Goal: Task Accomplishment & Management: Use online tool/utility

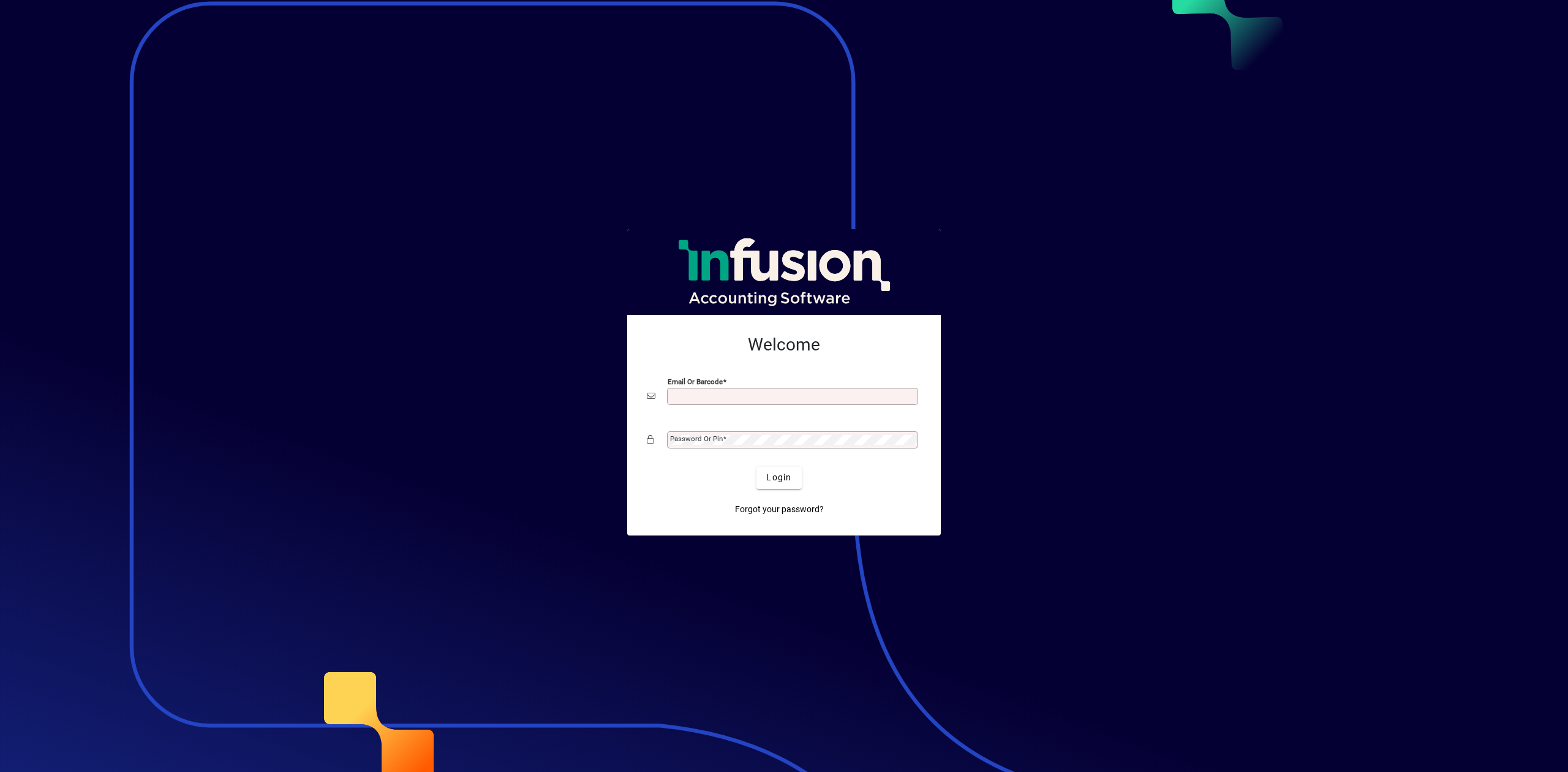
click at [760, 392] on input "Email or Barcode" at bounding box center [794, 396] width 248 height 10
type input "**********"
click at [721, 447] on div "Password or Pin" at bounding box center [792, 440] width 251 height 17
click at [756, 467] on button "Login" at bounding box center [778, 478] width 44 height 22
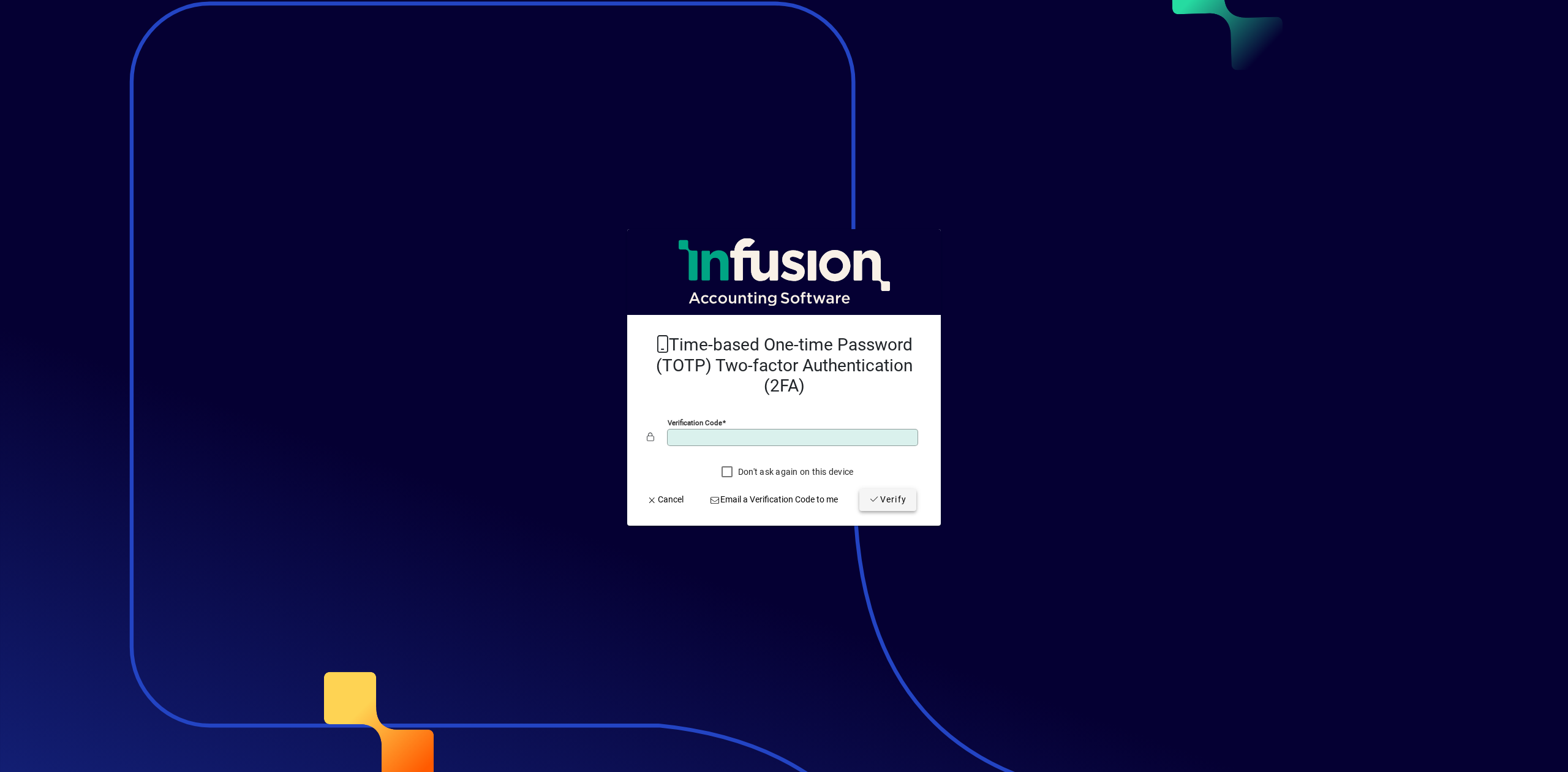
type input "******"
click at [889, 501] on span "Verify" at bounding box center [888, 499] width 37 height 13
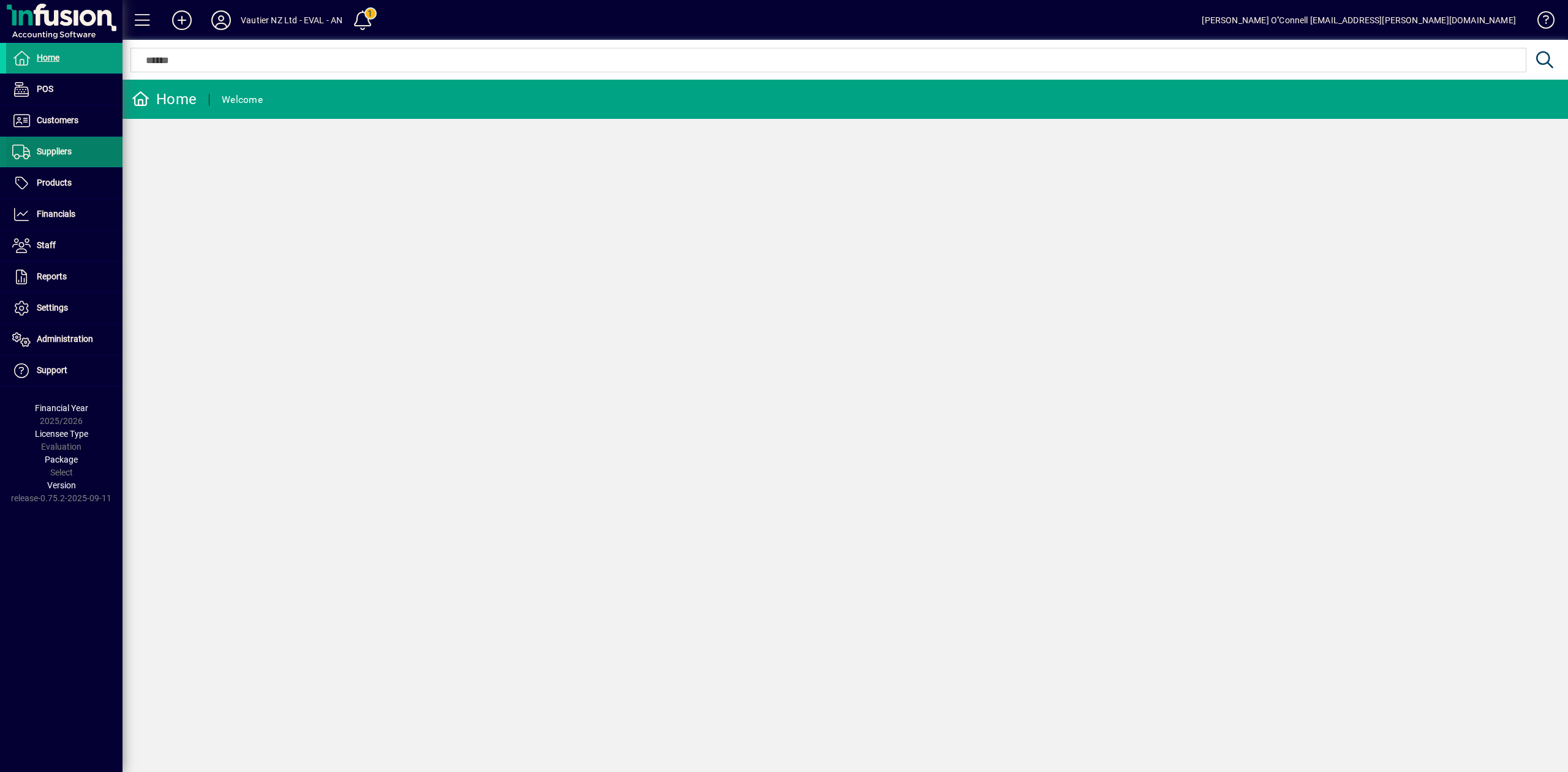
click at [62, 164] on span at bounding box center [64, 152] width 116 height 29
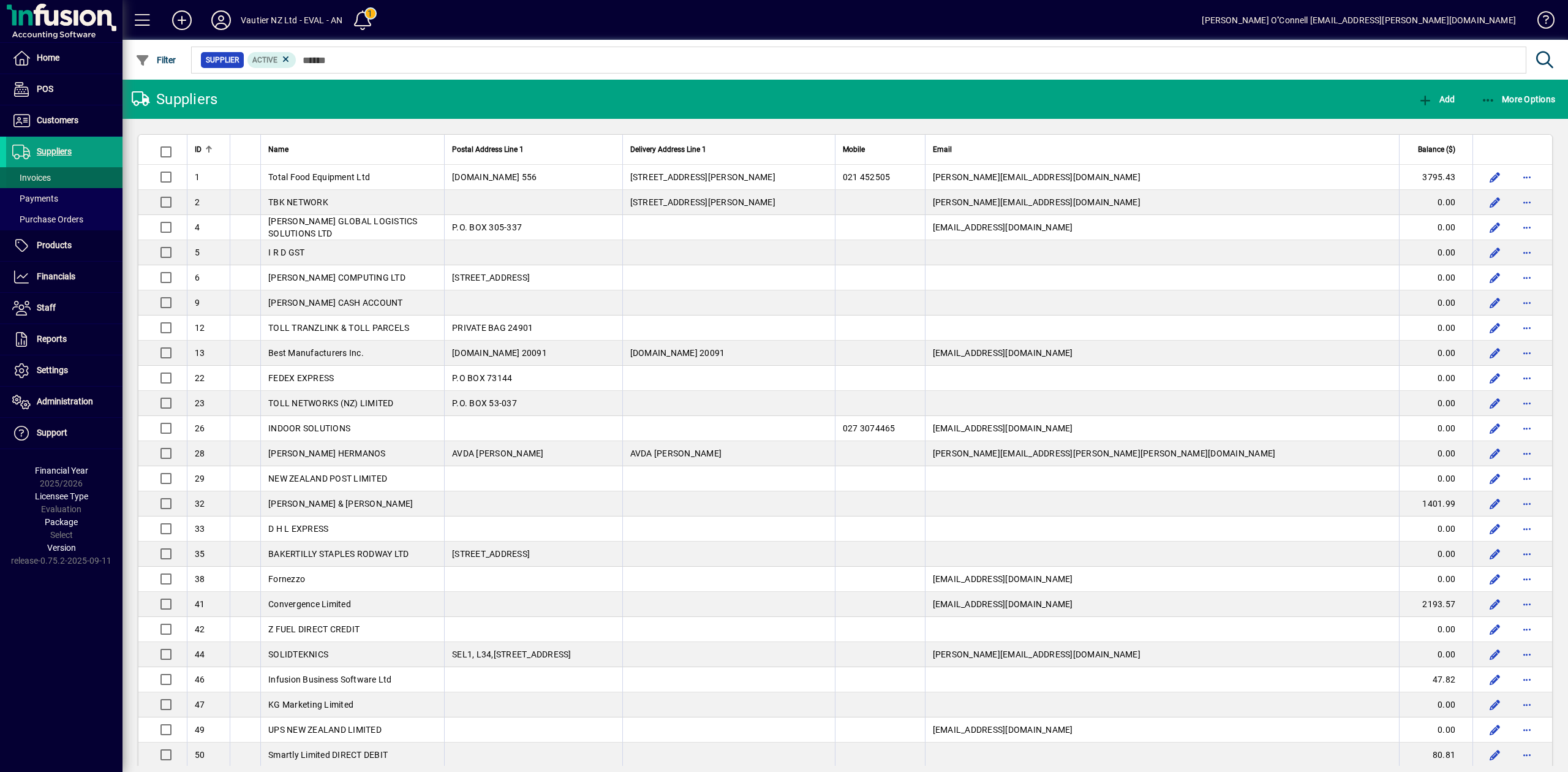
click at [28, 177] on span "Invoices" at bounding box center [31, 177] width 39 height 10
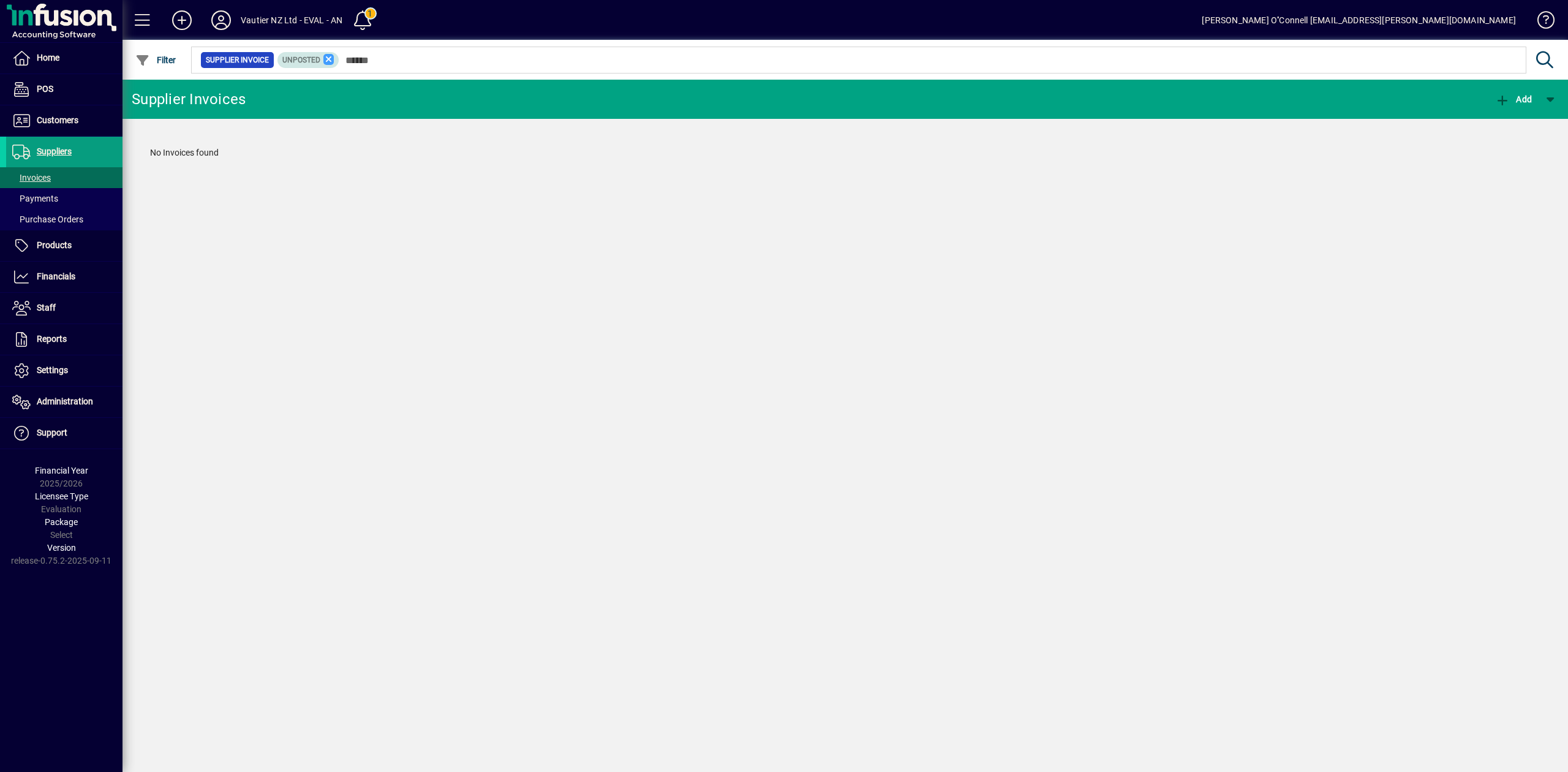
click at [331, 62] on icon at bounding box center [329, 59] width 11 height 11
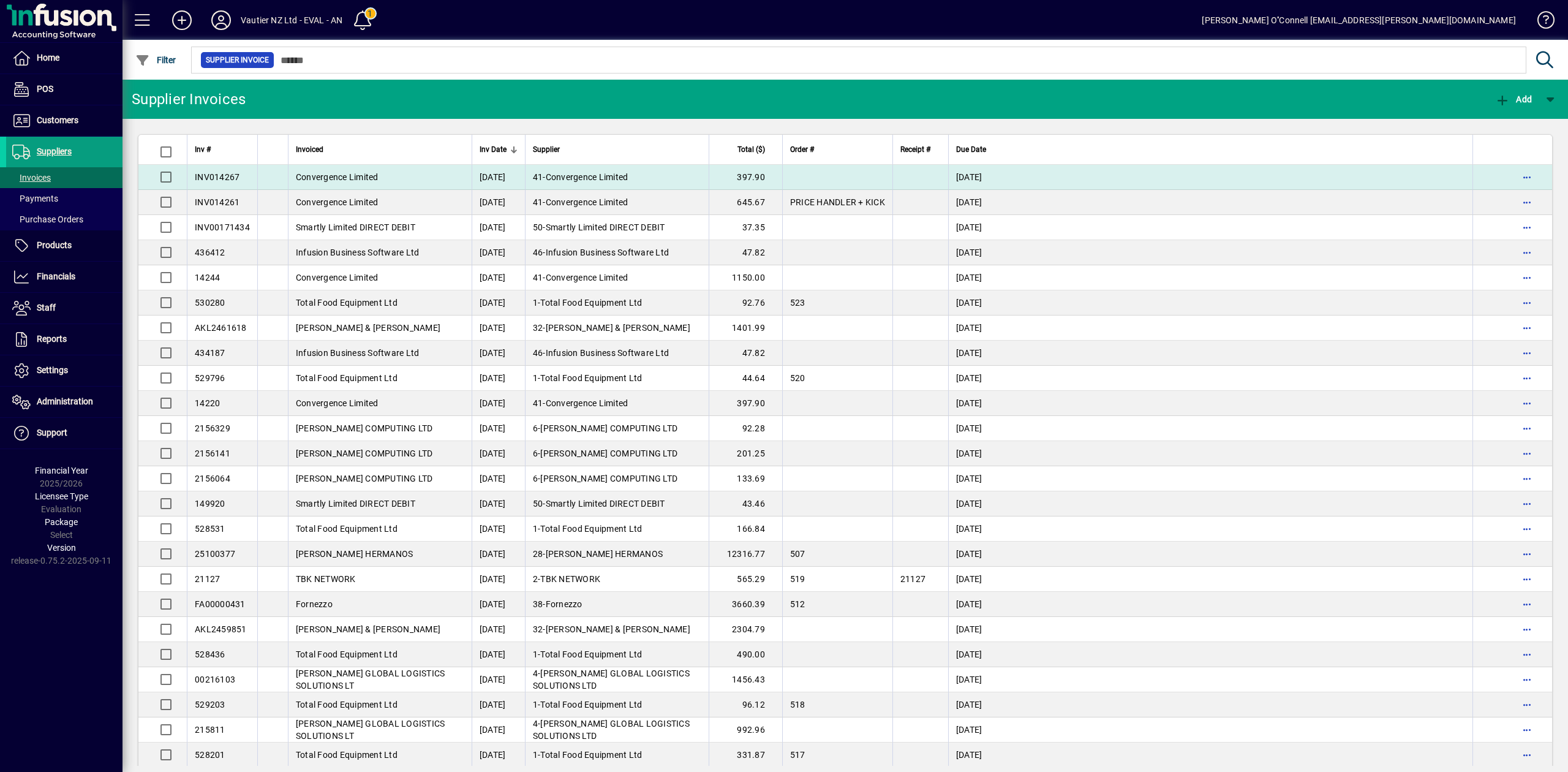
click at [323, 177] on span "Convergence Limited" at bounding box center [337, 177] width 83 height 10
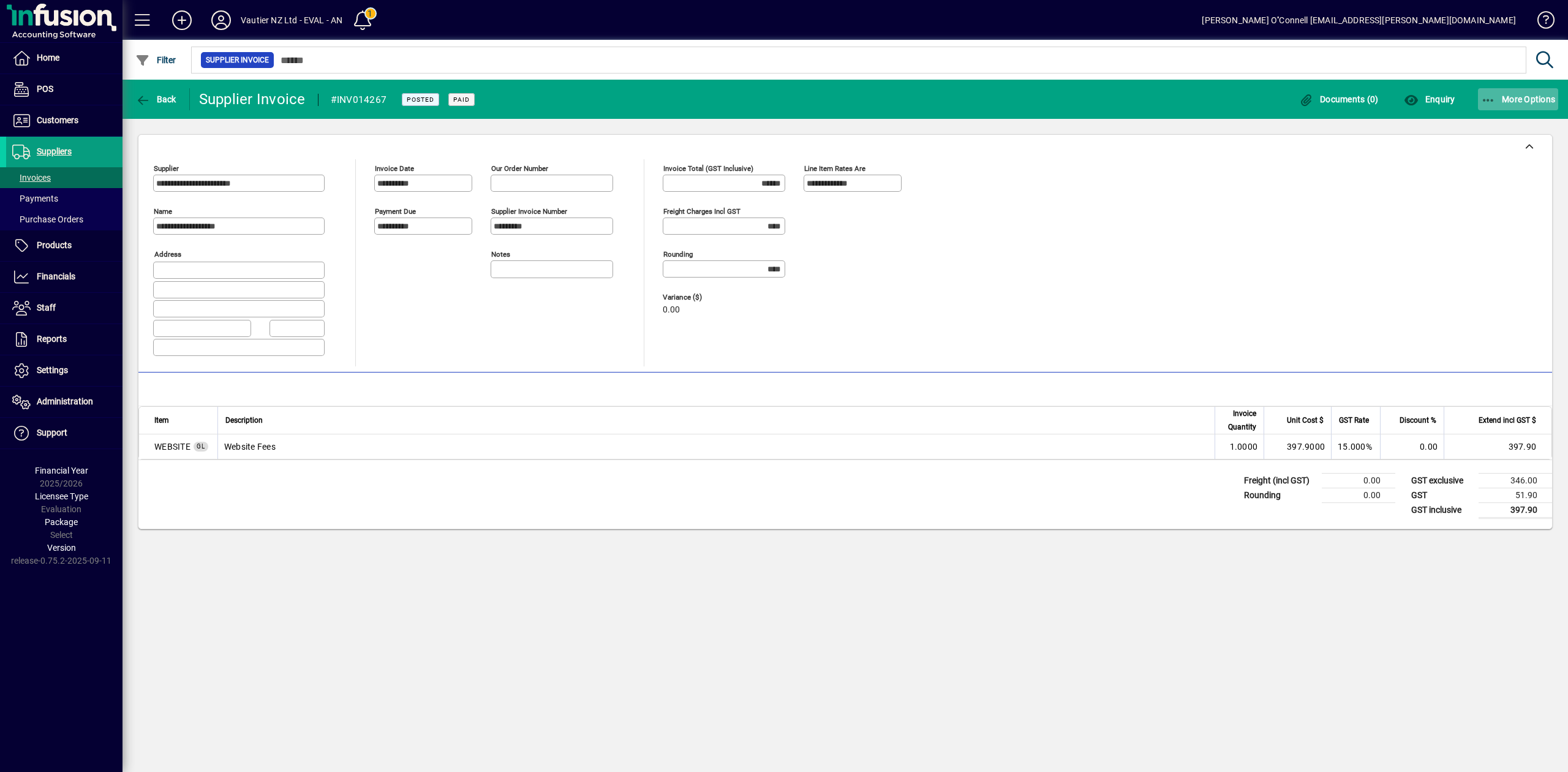
click at [1494, 91] on span "button" at bounding box center [1518, 99] width 81 height 29
click at [1358, 182] on div at bounding box center [784, 386] width 1568 height 772
click at [1336, 91] on span "button" at bounding box center [1338, 99] width 86 height 29
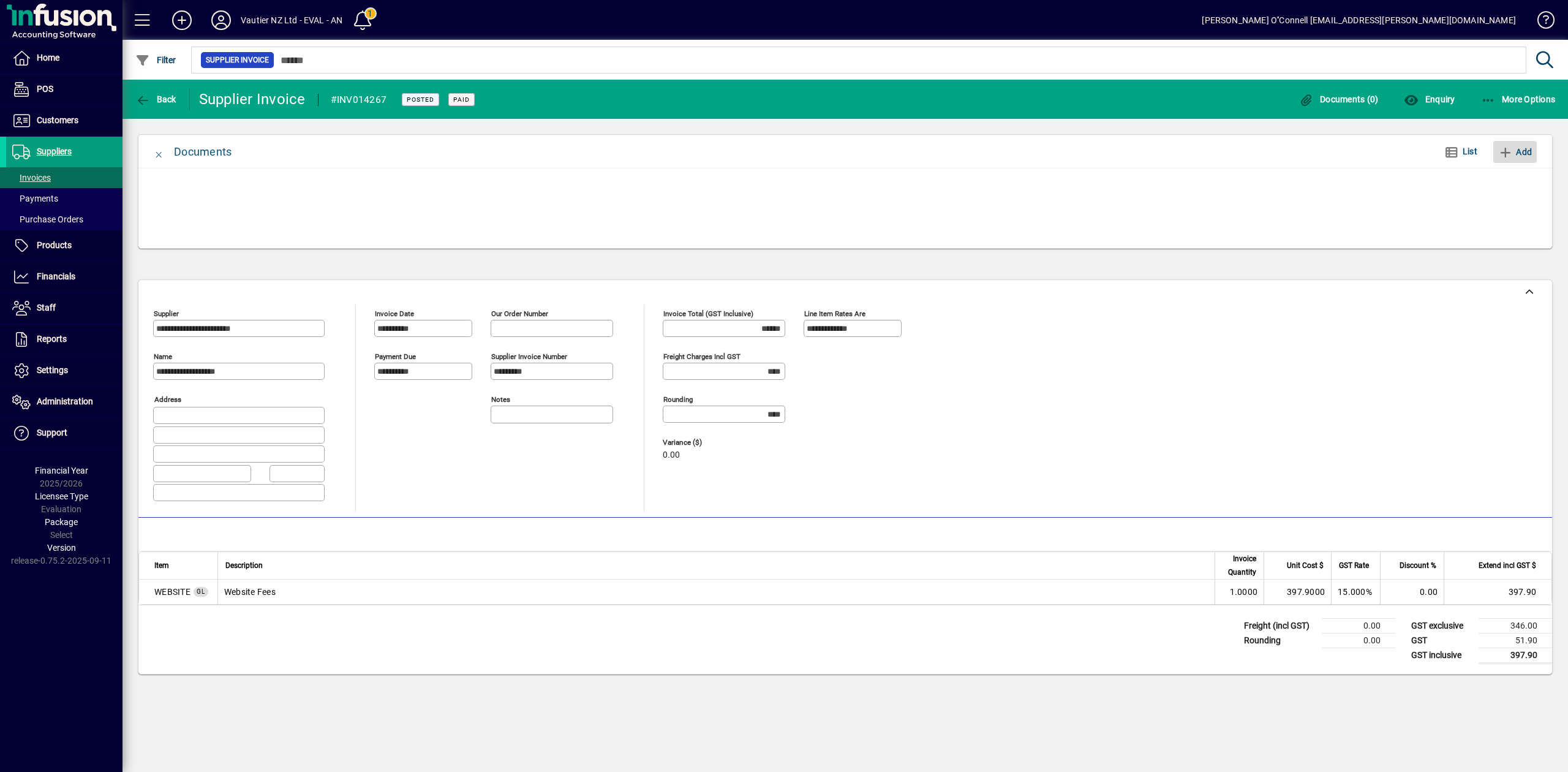
click at [1520, 148] on span "Add" at bounding box center [1515, 152] width 34 height 20
click at [1524, 147] on span "Add" at bounding box center [1515, 152] width 34 height 20
click at [1102, 193] on div at bounding box center [845, 211] width 1384 height 61
click at [248, 170] on div at bounding box center [845, 209] width 1414 height 80
drag, startPoint x: 385, startPoint y: 213, endPoint x: 251, endPoint y: 204, distance: 134.3
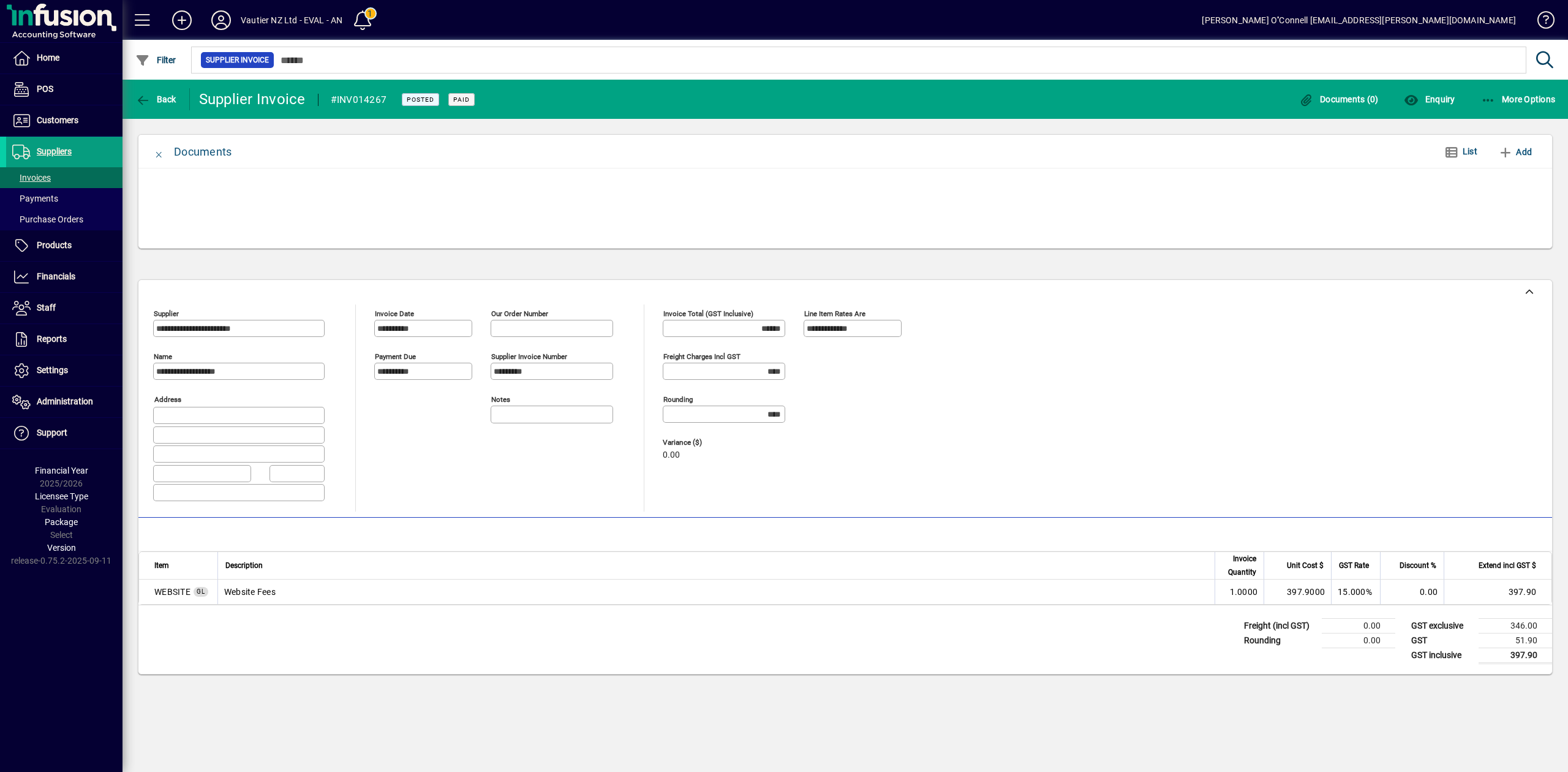
click at [357, 216] on div at bounding box center [845, 211] width 1384 height 61
click at [831, 185] on div at bounding box center [845, 211] width 1384 height 61
click at [1515, 150] on span "Add" at bounding box center [1515, 152] width 34 height 20
click at [1201, 179] on div at bounding box center [845, 209] width 1414 height 80
click at [1463, 146] on span "List" at bounding box center [1470, 151] width 15 height 10
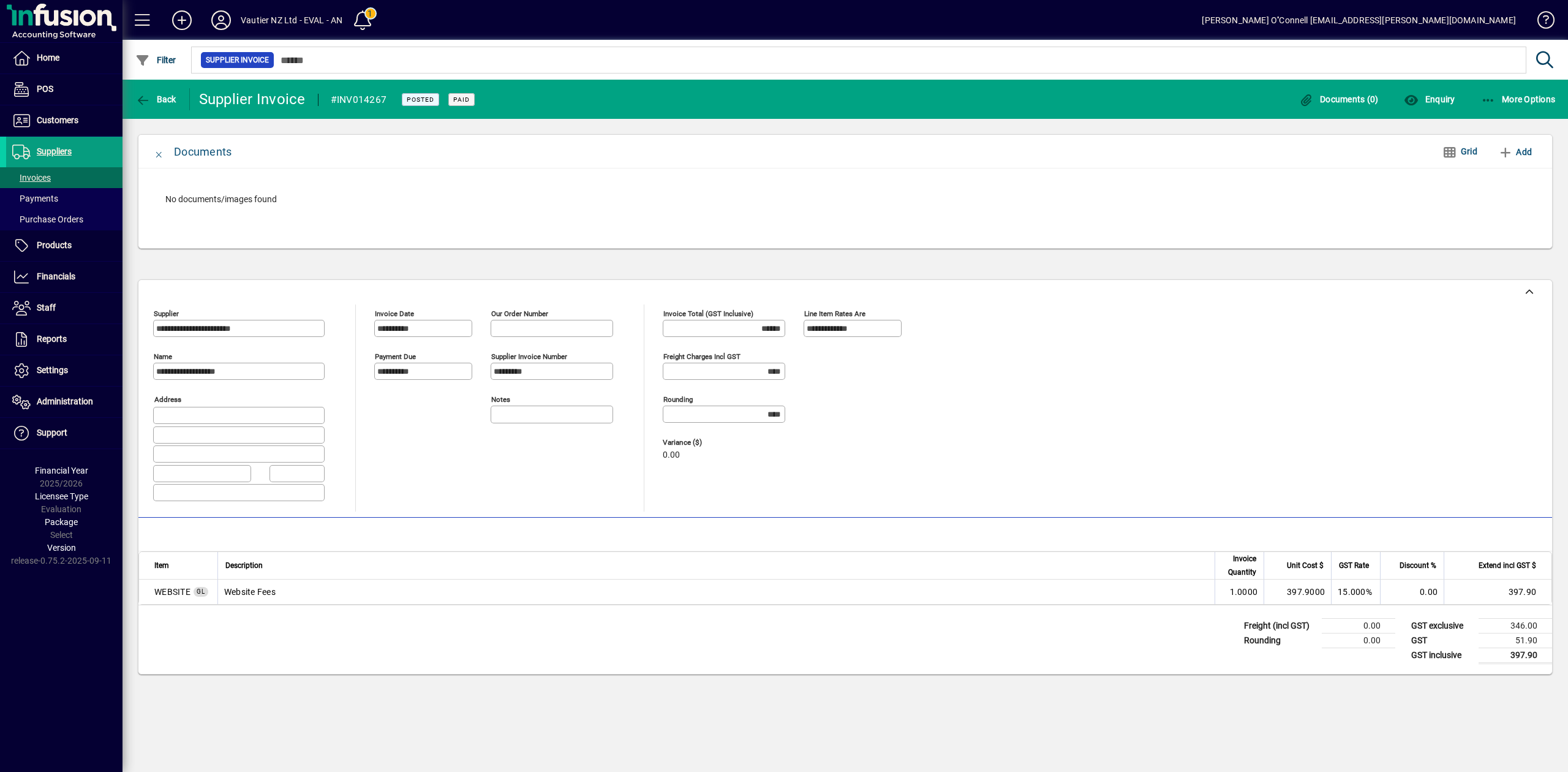
click at [1259, 218] on div "No documents/images found" at bounding box center [845, 199] width 1384 height 37
click at [1502, 106] on span "button" at bounding box center [1518, 99] width 81 height 29
click at [1348, 207] on div at bounding box center [784, 386] width 1568 height 772
click at [1344, 97] on span "Documents (0)" at bounding box center [1339, 99] width 80 height 10
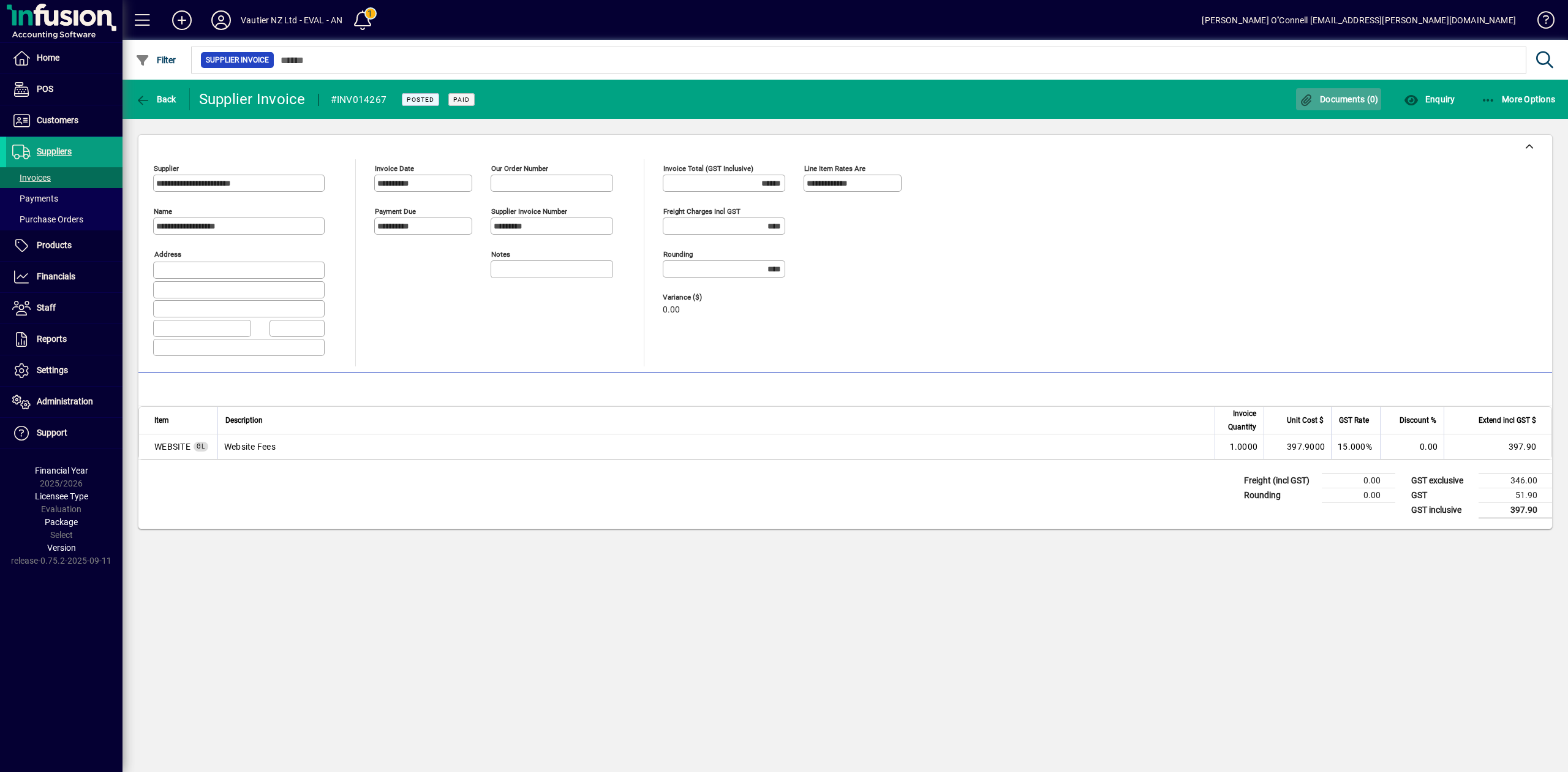
click at [1344, 97] on span "Documents (0)" at bounding box center [1339, 99] width 80 height 10
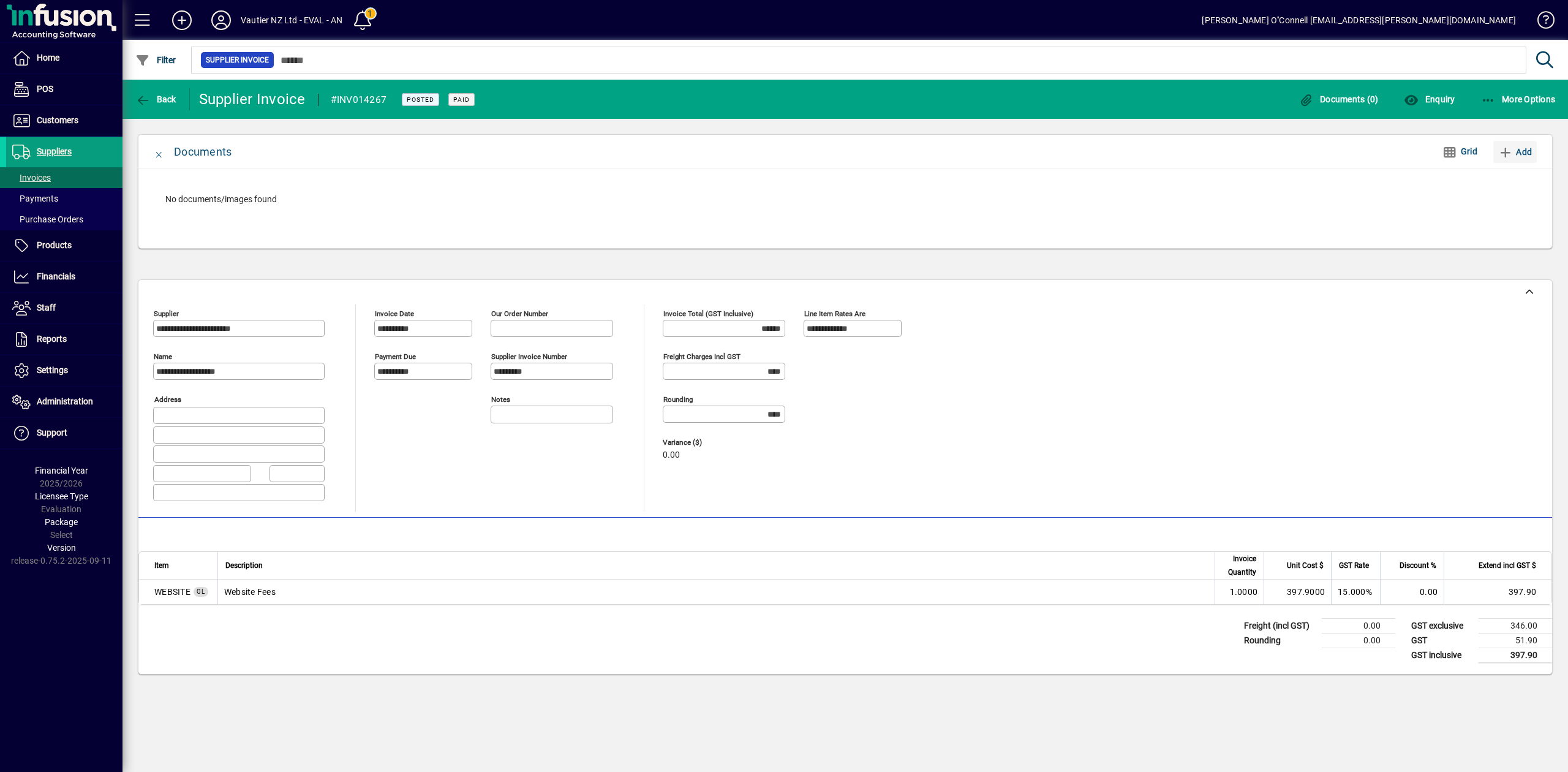
click at [1524, 148] on span "Add" at bounding box center [1515, 152] width 34 height 20
click at [1525, 155] on span "Add" at bounding box center [1515, 152] width 34 height 20
click at [446, 179] on div "No documents/images found" at bounding box center [845, 209] width 1414 height 80
click at [43, 173] on span "Invoices" at bounding box center [31, 177] width 39 height 10
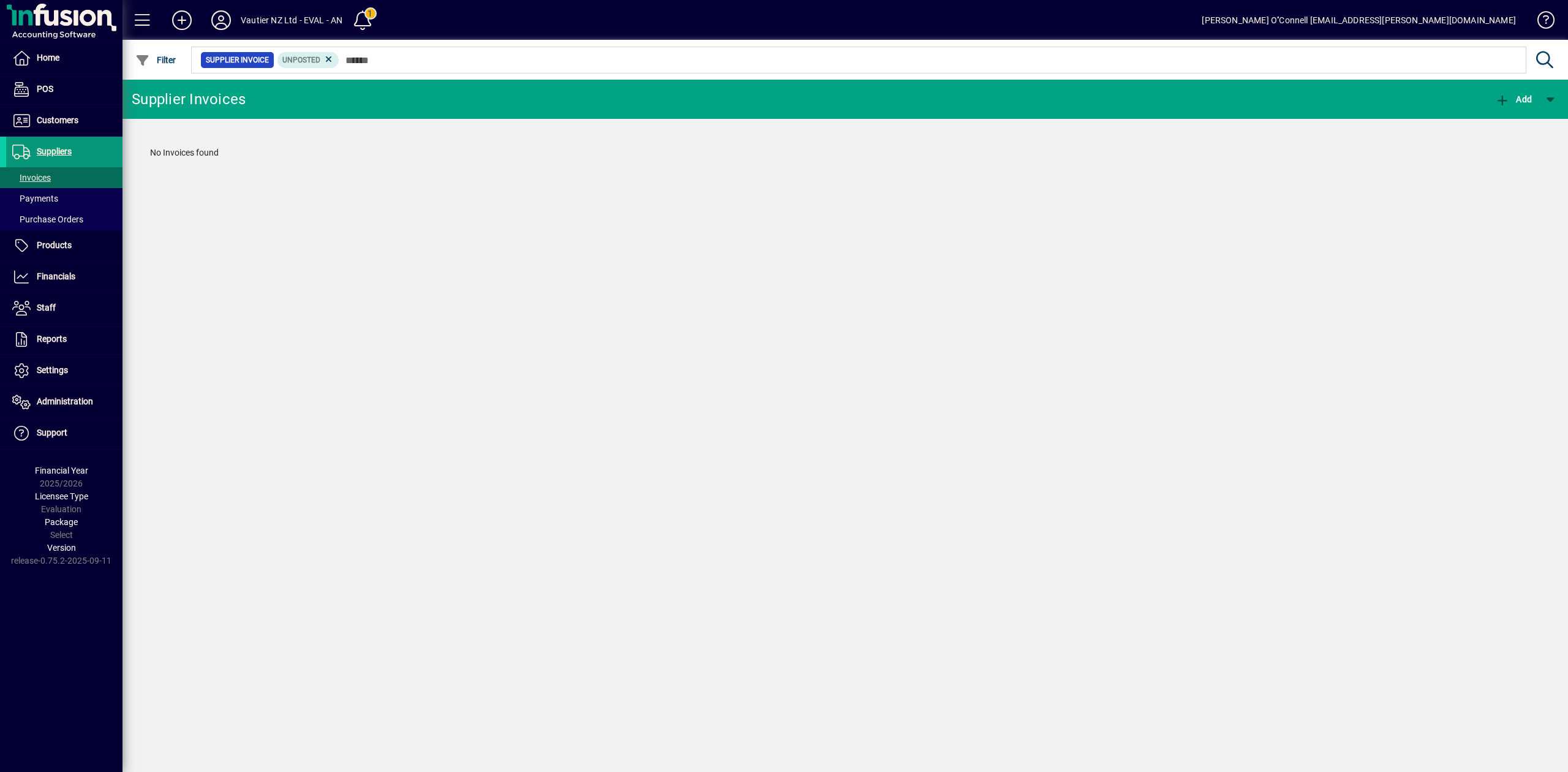
click at [44, 153] on span "Suppliers" at bounding box center [54, 151] width 35 height 10
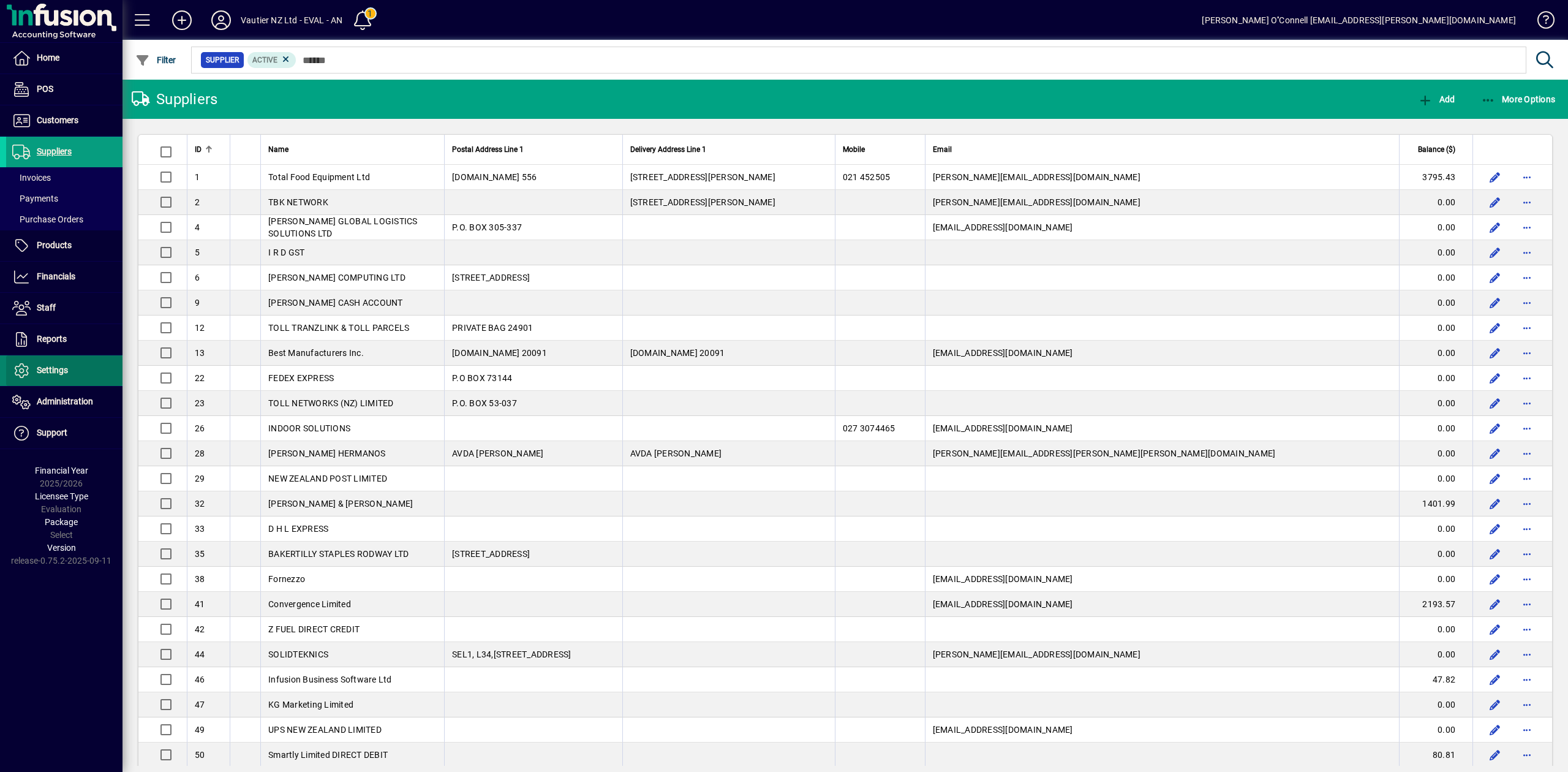
click at [69, 377] on span at bounding box center [64, 371] width 116 height 29
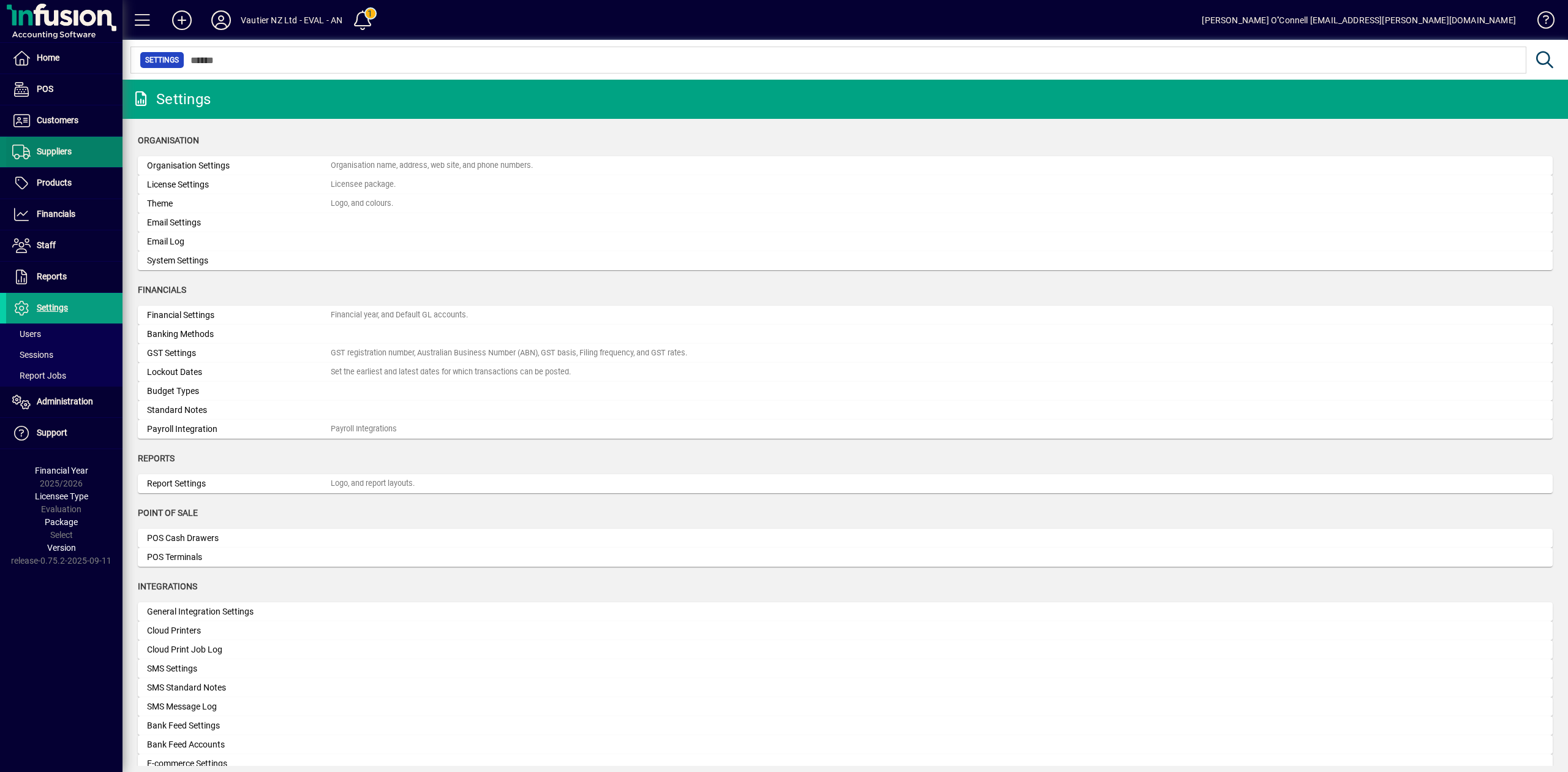
click at [54, 152] on span "Suppliers" at bounding box center [54, 151] width 35 height 10
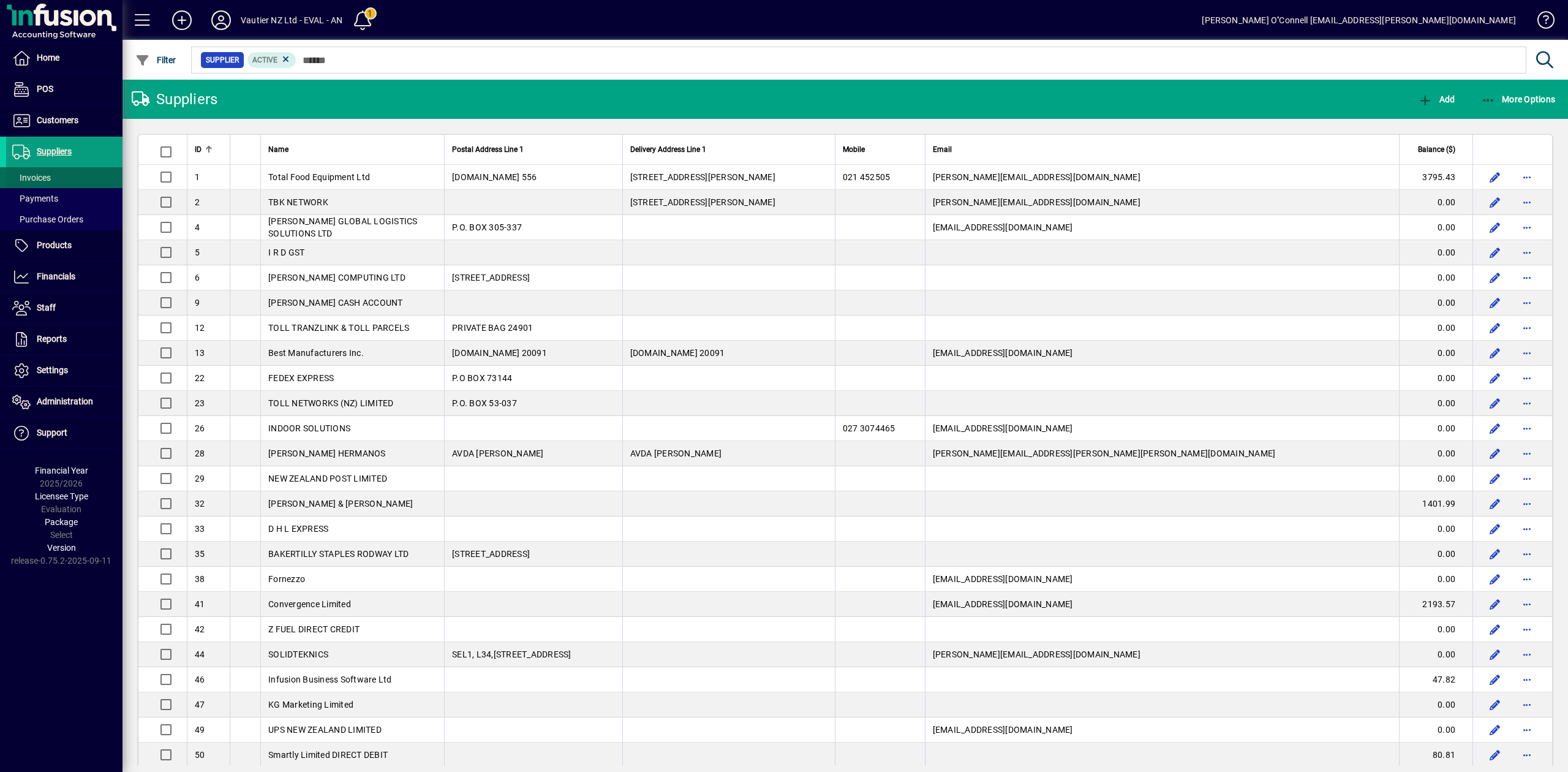
click at [50, 174] on span "Invoices" at bounding box center [31, 177] width 39 height 10
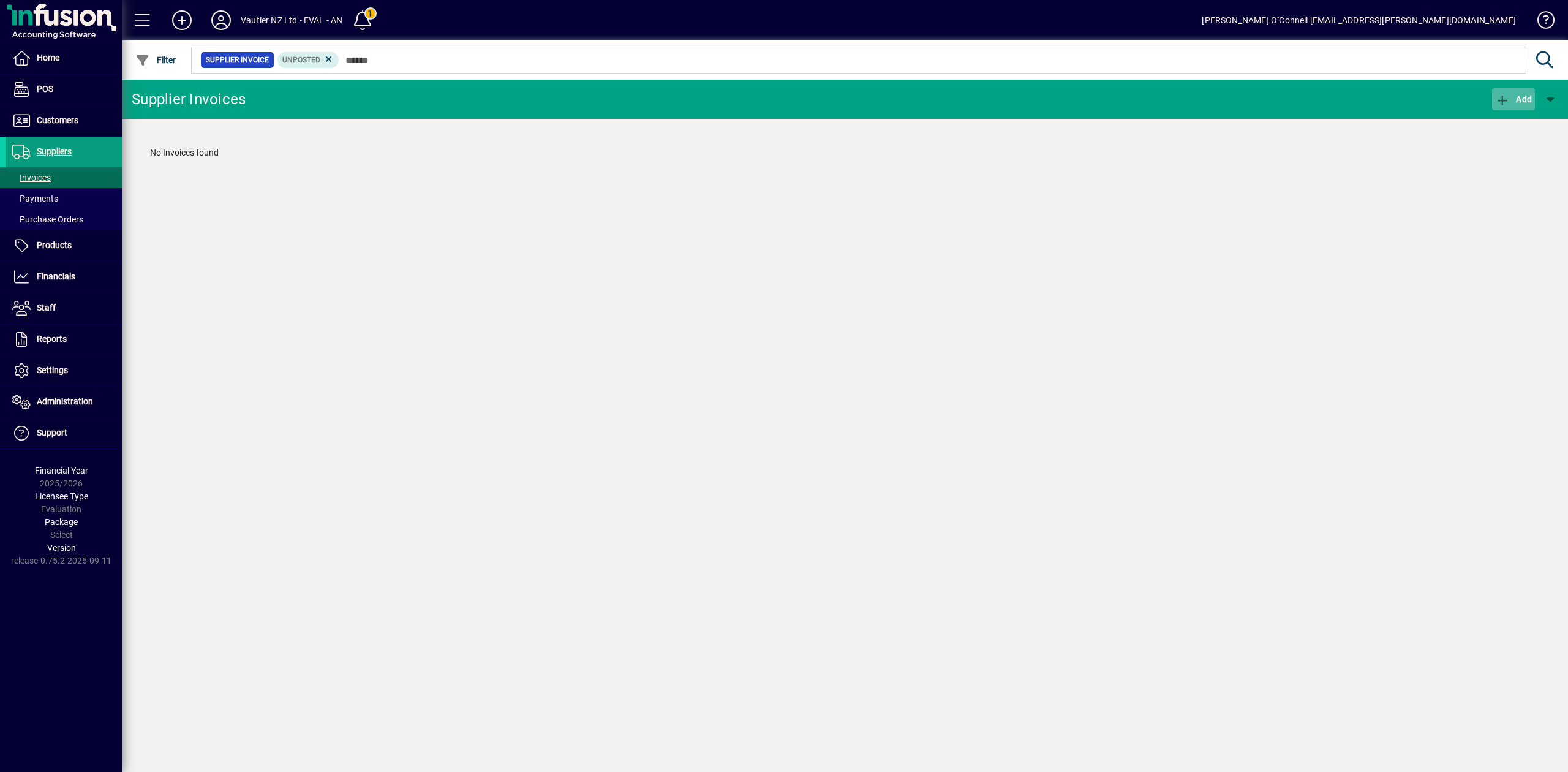
click at [1512, 96] on span "Add" at bounding box center [1513, 99] width 37 height 10
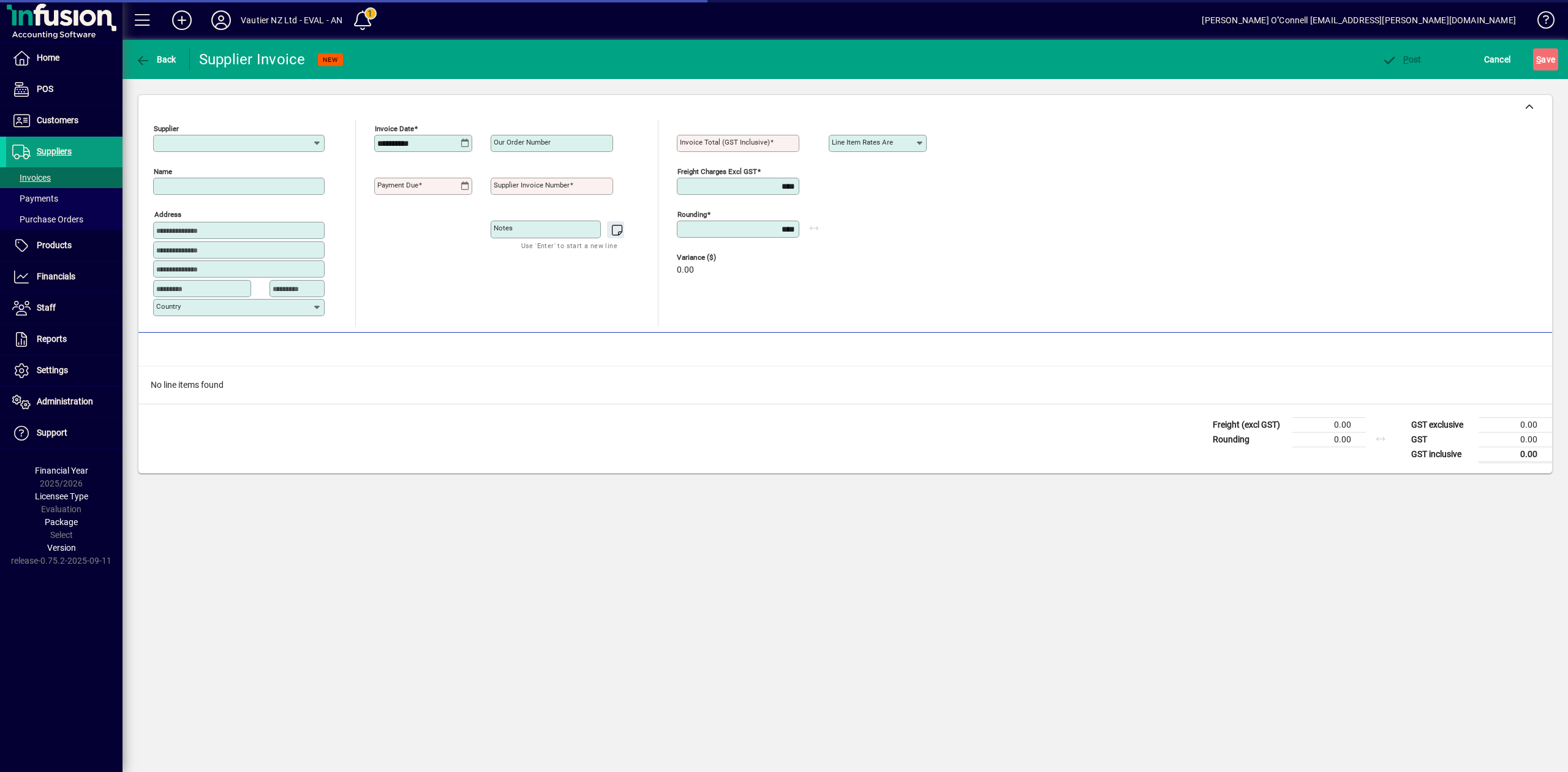
type input "**********"
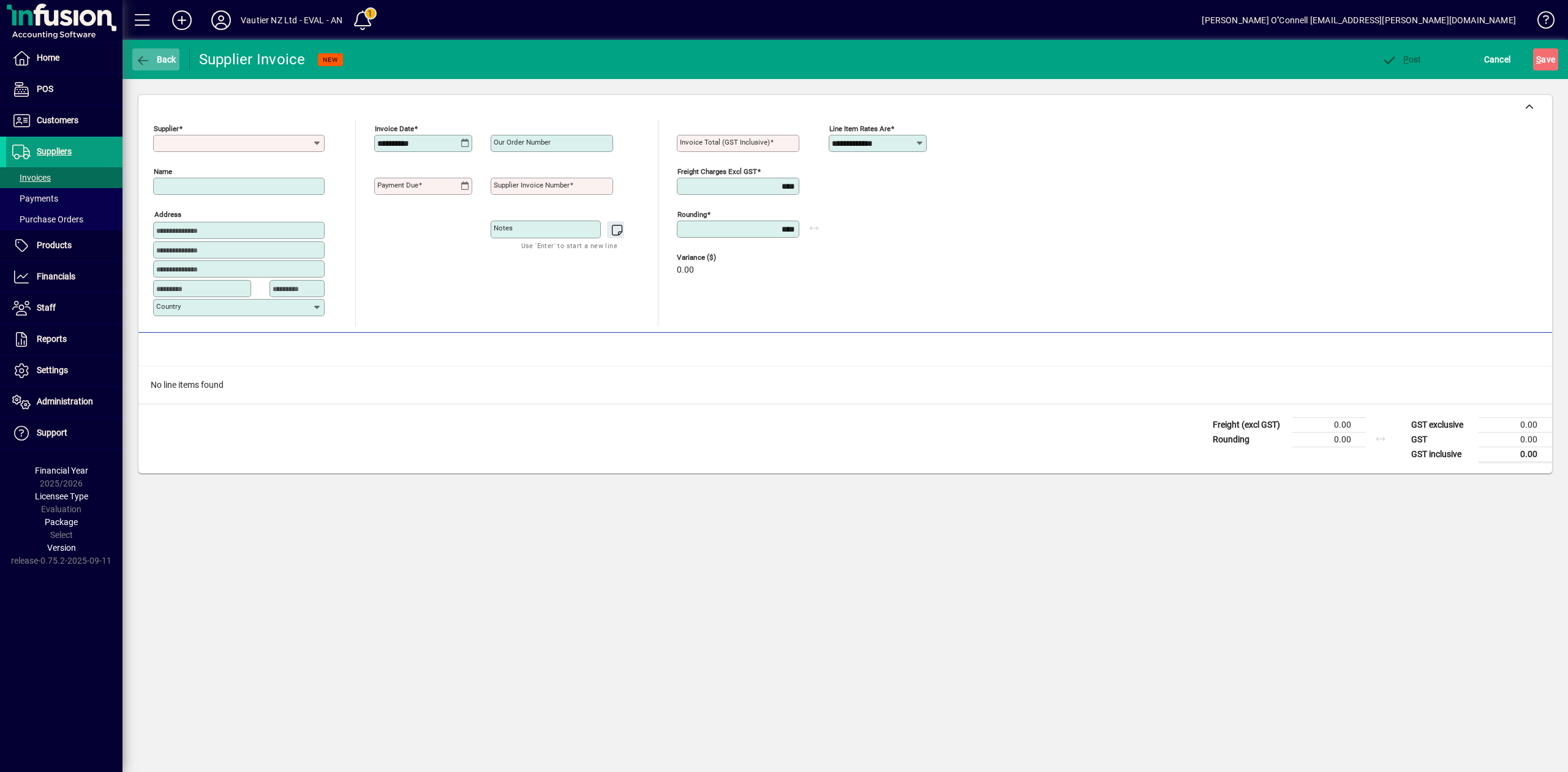
click at [162, 62] on span "Back" at bounding box center [156, 59] width 41 height 10
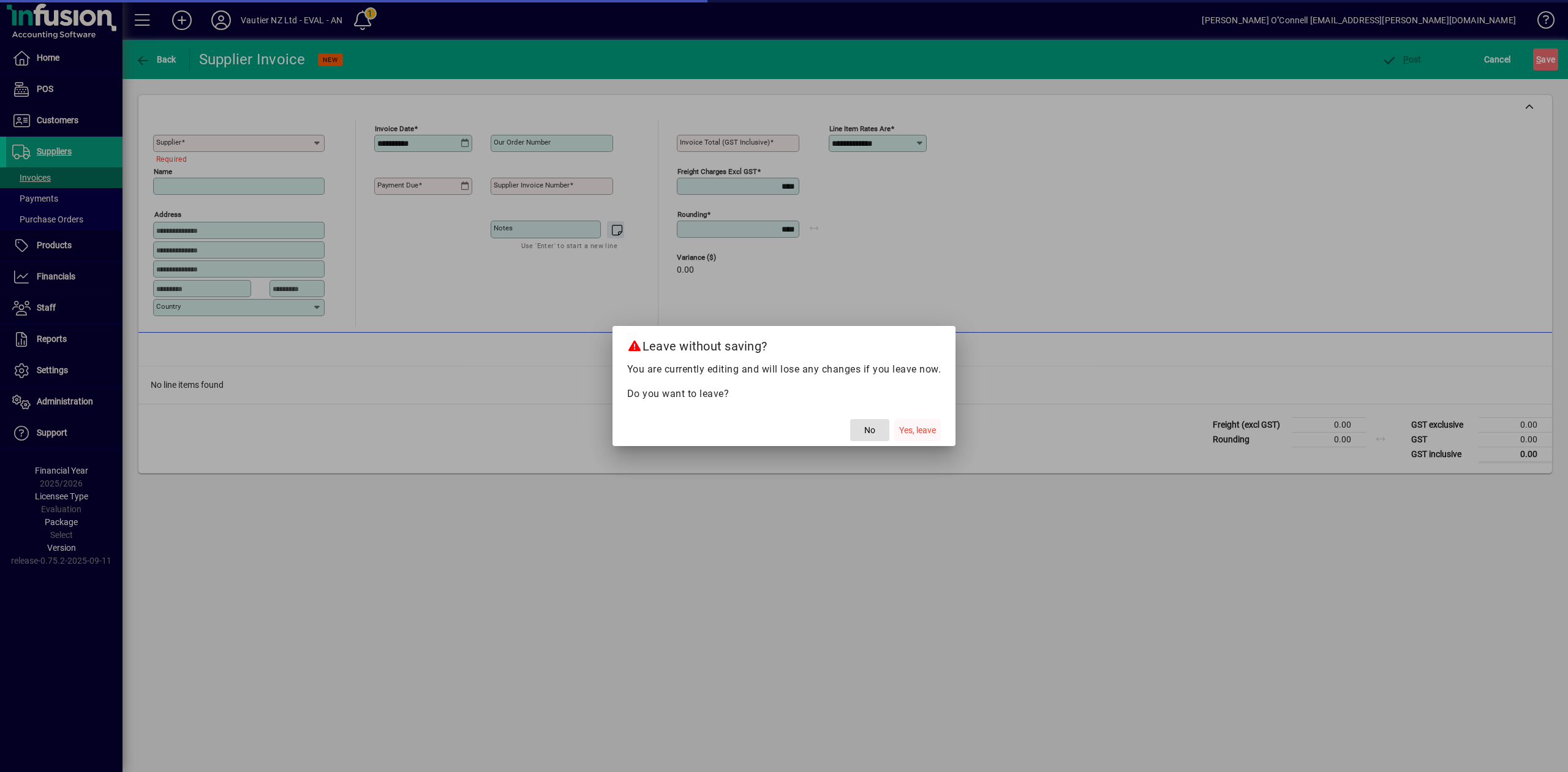
click at [912, 432] on span "Yes, leave" at bounding box center [917, 430] width 37 height 13
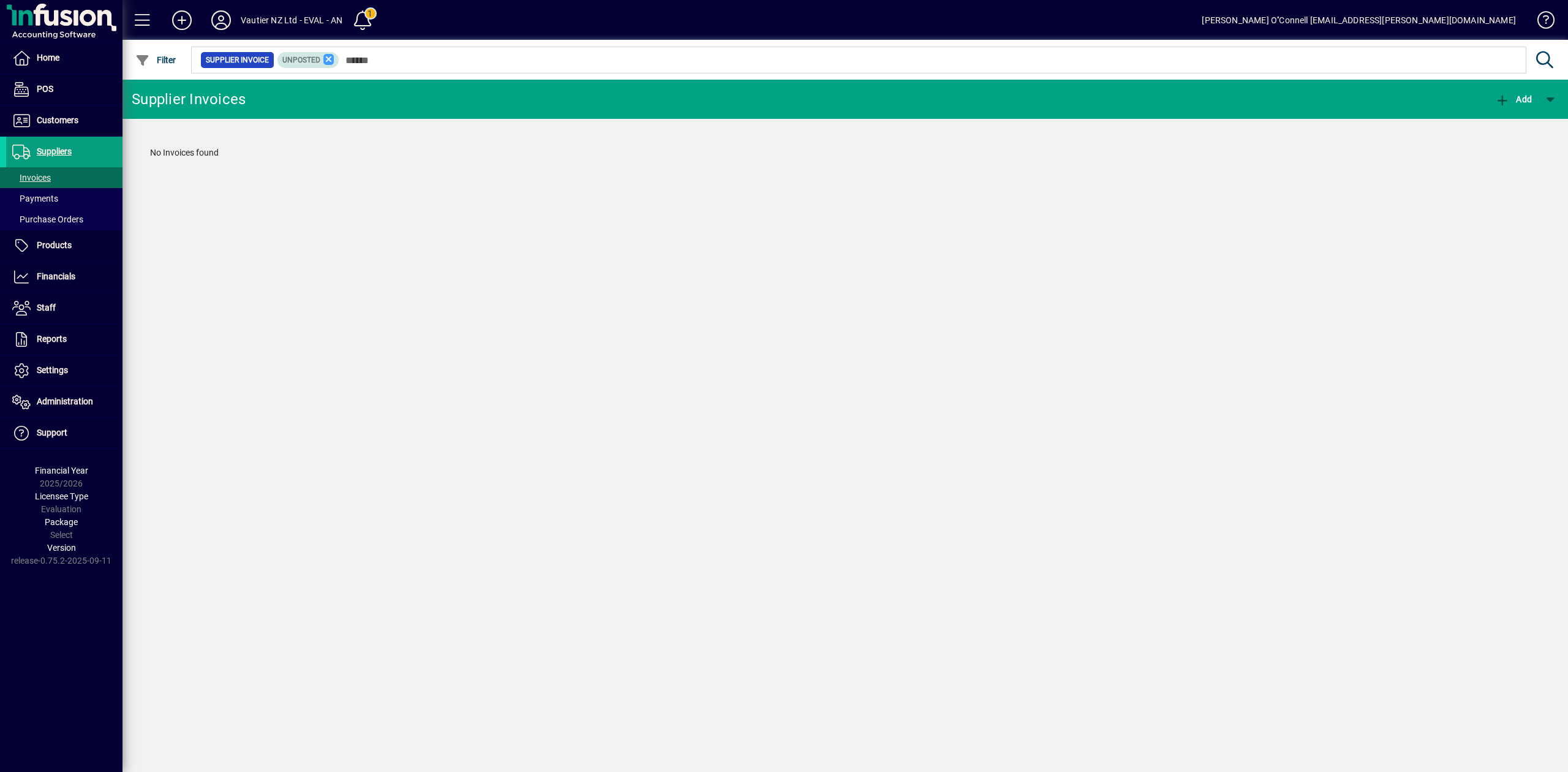
click at [324, 57] on icon at bounding box center [329, 59] width 11 height 11
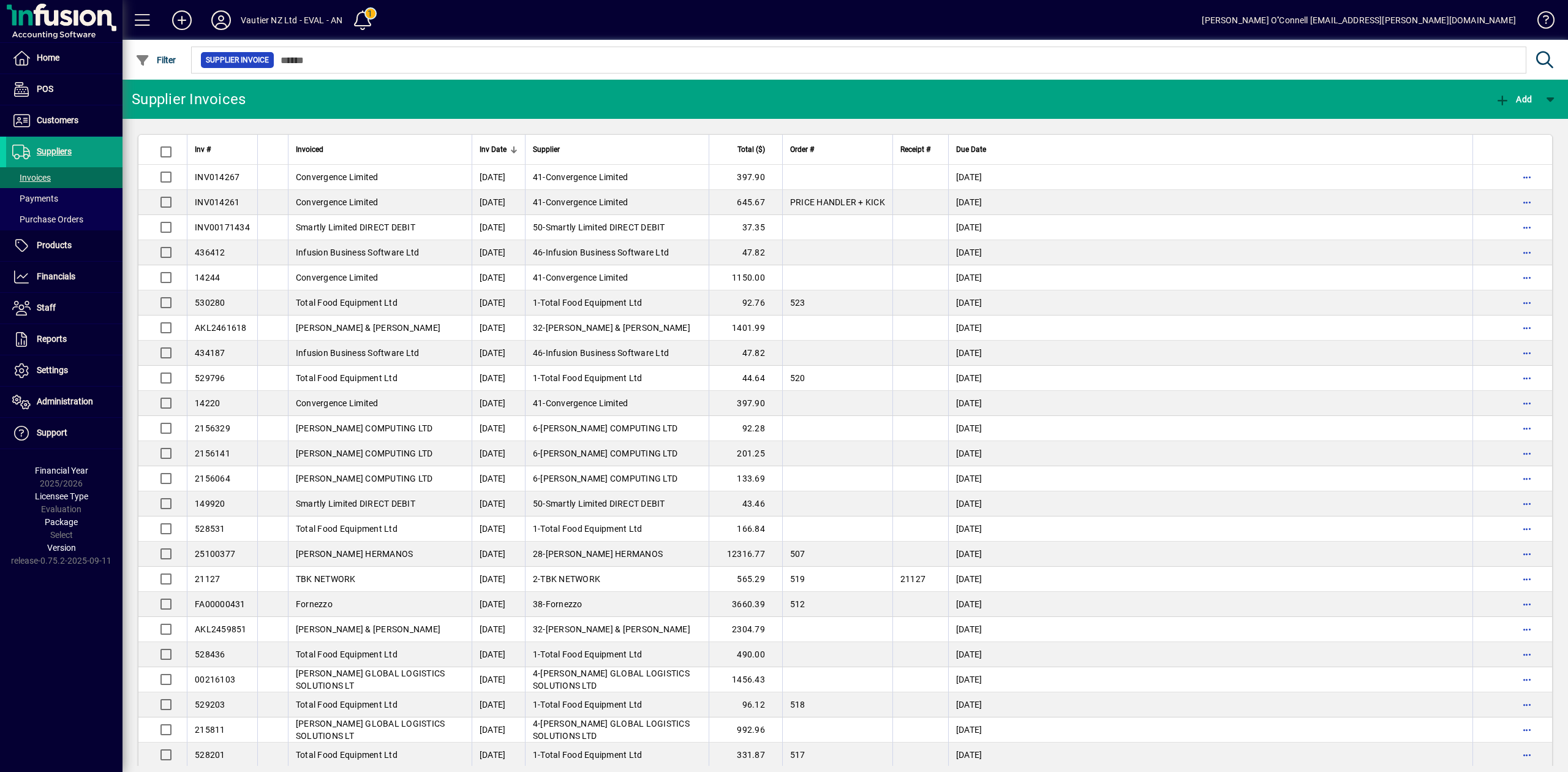
click at [615, 180] on span "Convergence Limited" at bounding box center [587, 177] width 83 height 10
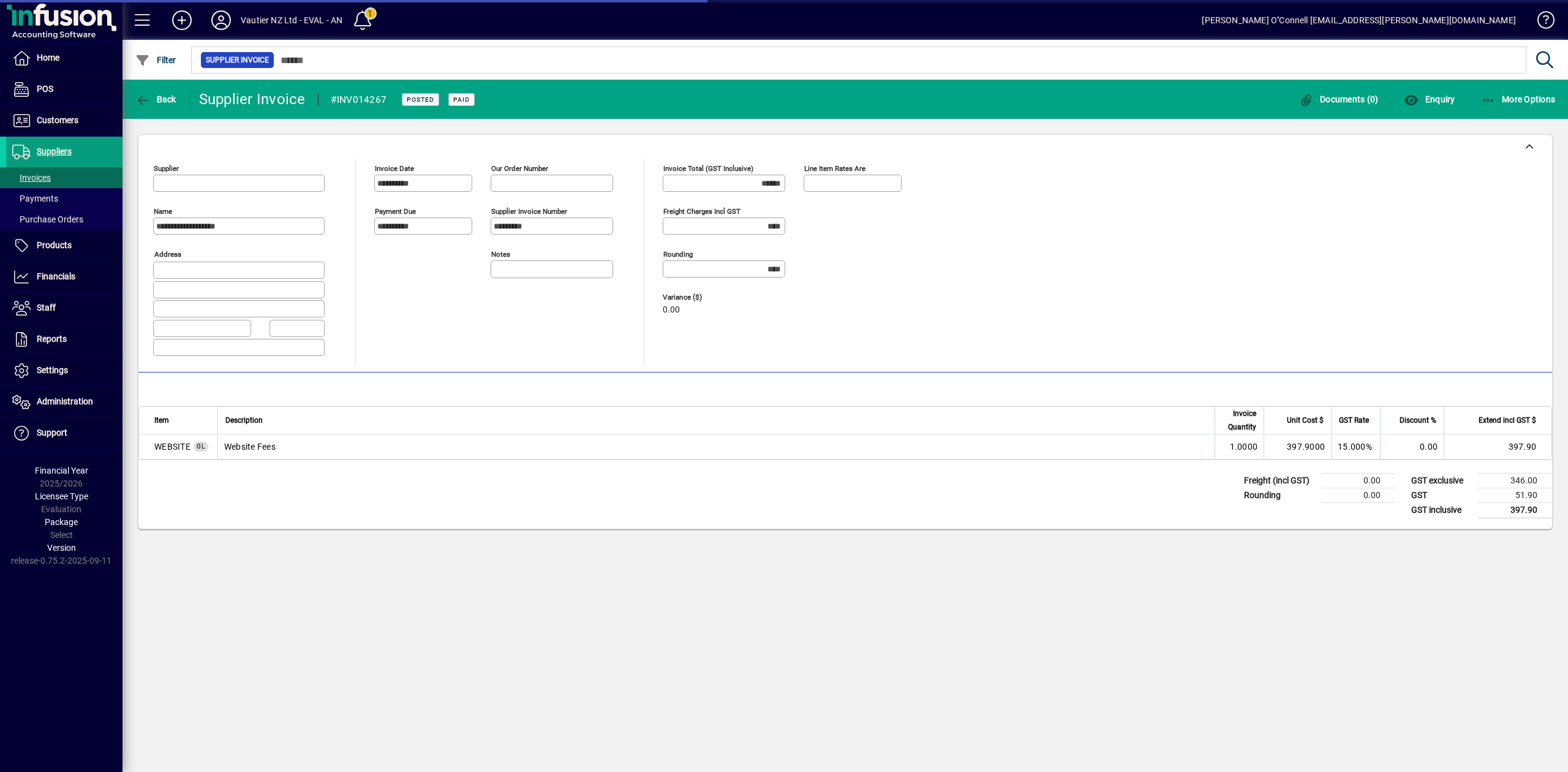
type input "**********"
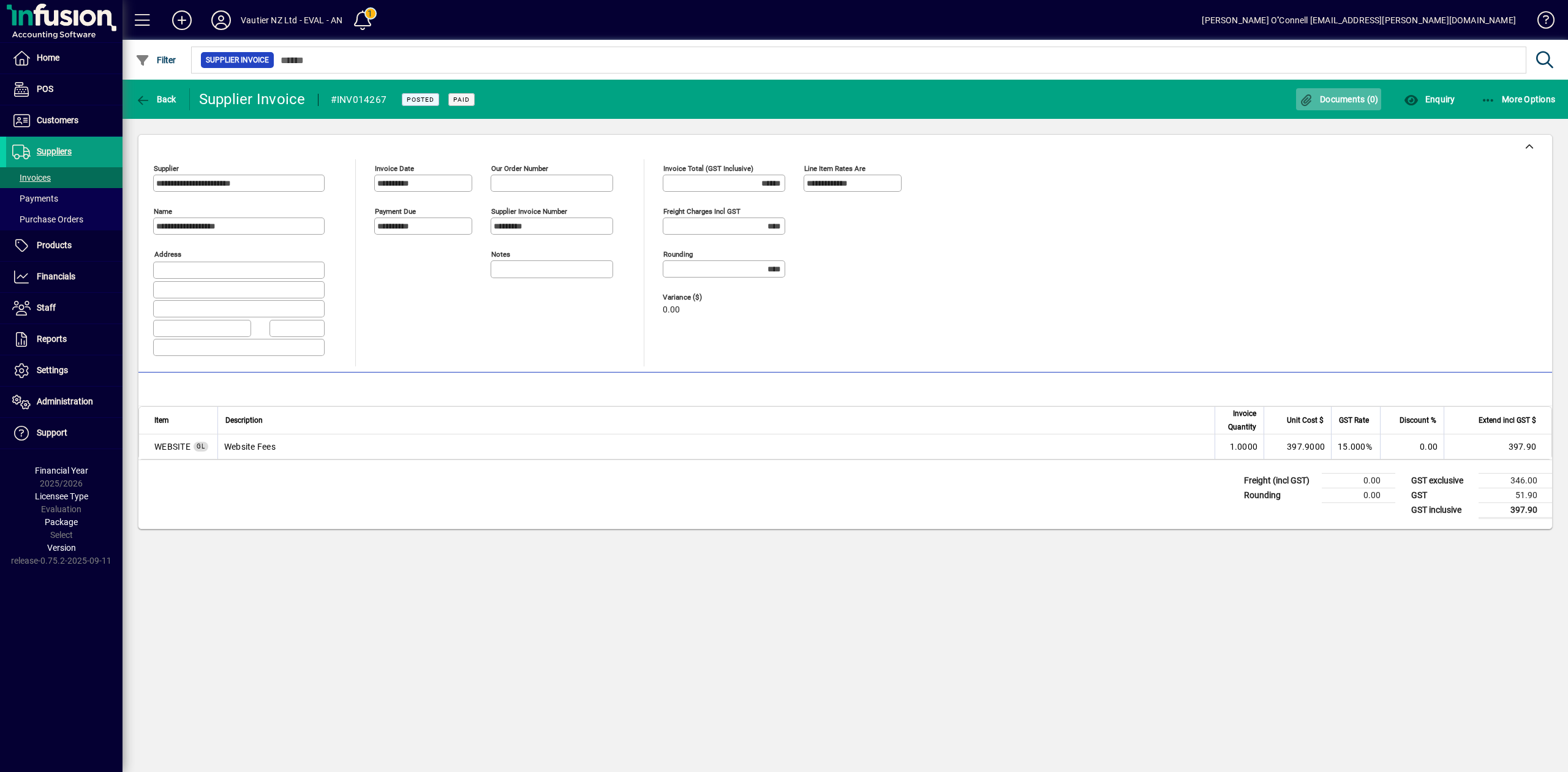
click at [1370, 94] on span "Documents (0)" at bounding box center [1339, 99] width 80 height 10
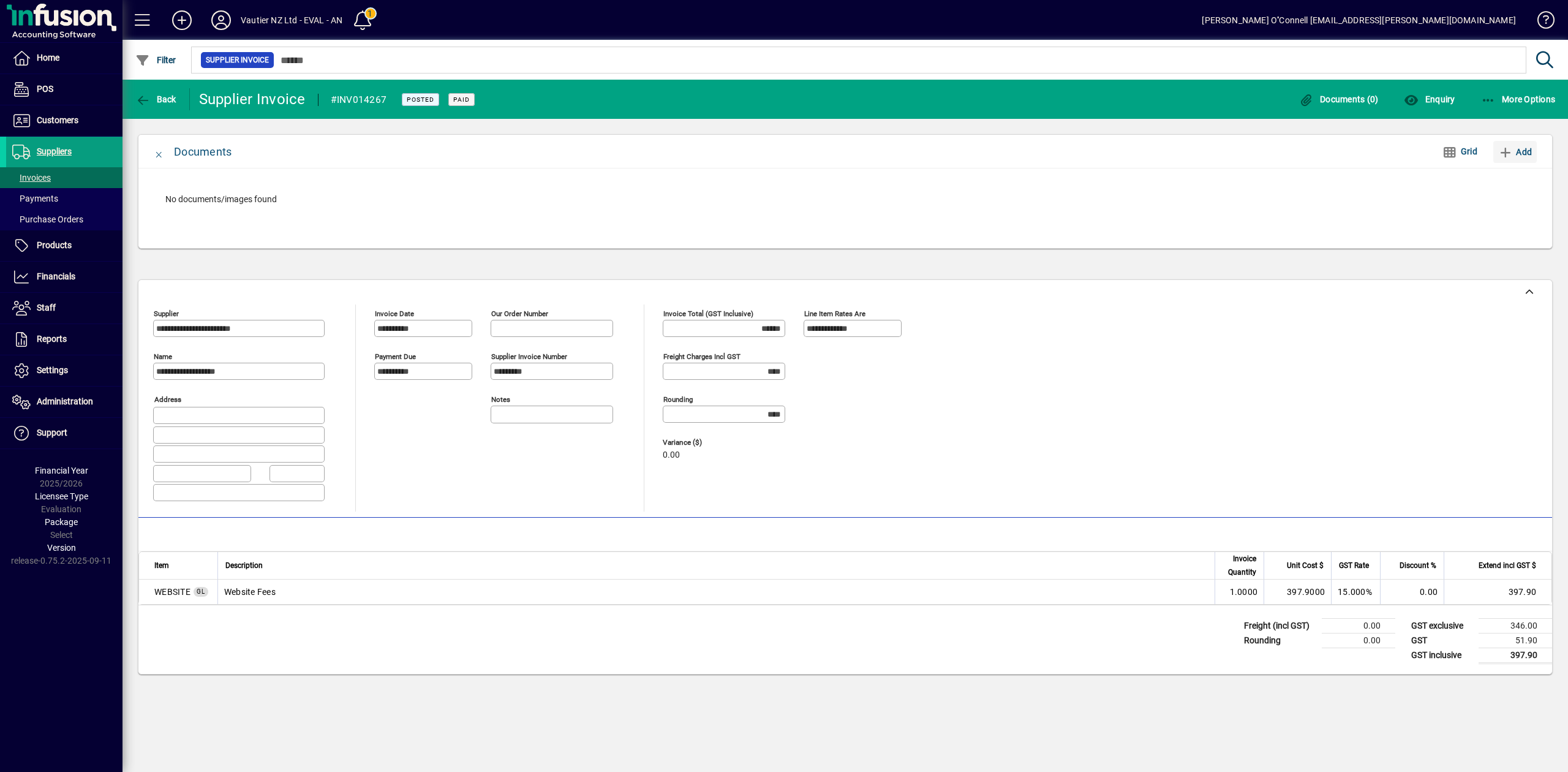
click at [1516, 149] on span "Add" at bounding box center [1515, 152] width 34 height 20
click at [1515, 144] on span "Add" at bounding box center [1515, 152] width 34 height 20
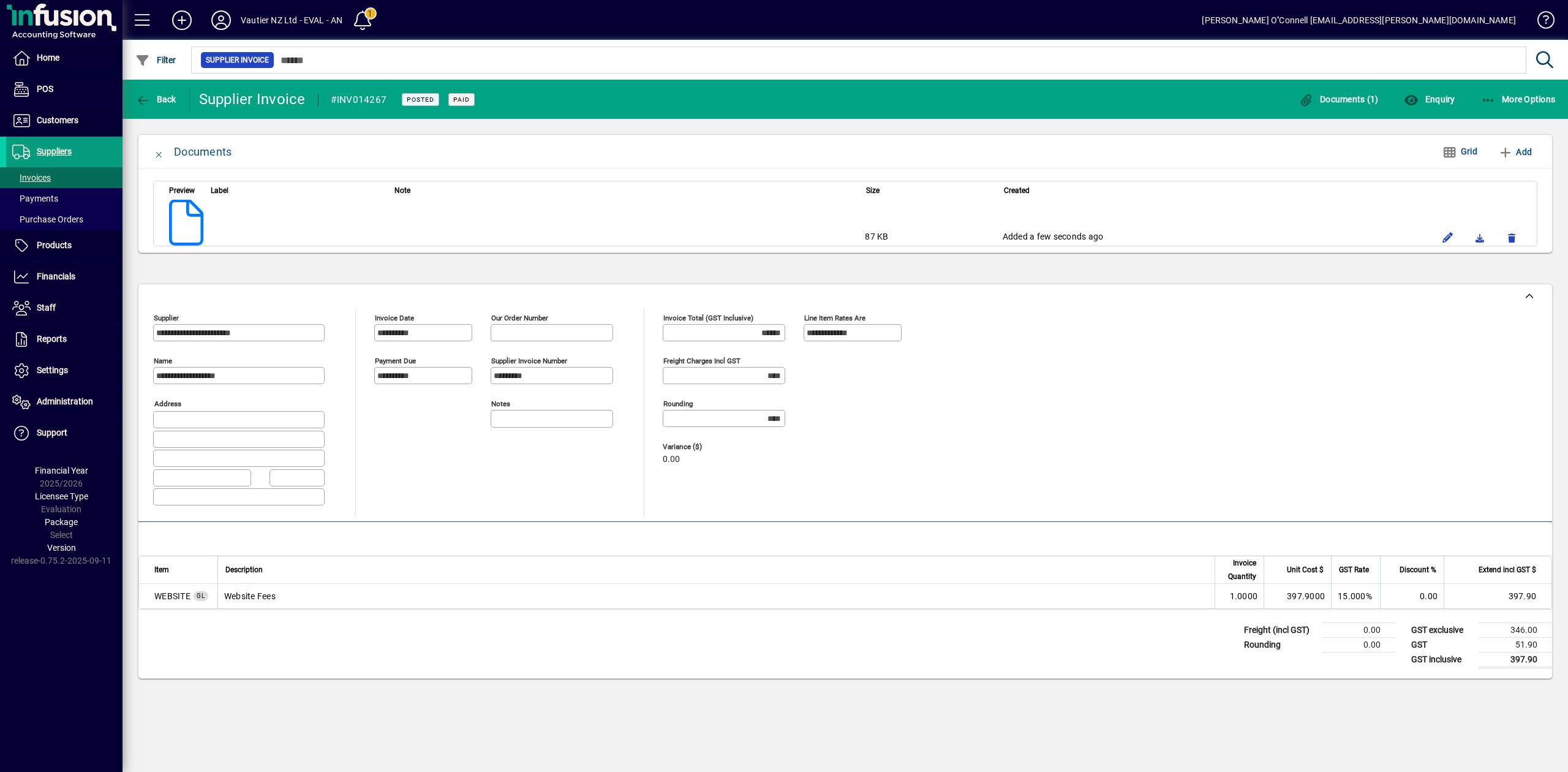
click at [1020, 271] on app-page-card "Documents Grid Add Preview Label Note Size Created 87 KB Added a few seconds ago" at bounding box center [845, 197] width 1446 height 155
click at [1517, 96] on span "More Options" at bounding box center [1518, 99] width 75 height 10
click at [153, 94] on div at bounding box center [784, 386] width 1568 height 772
click at [162, 96] on span "Back" at bounding box center [156, 99] width 41 height 10
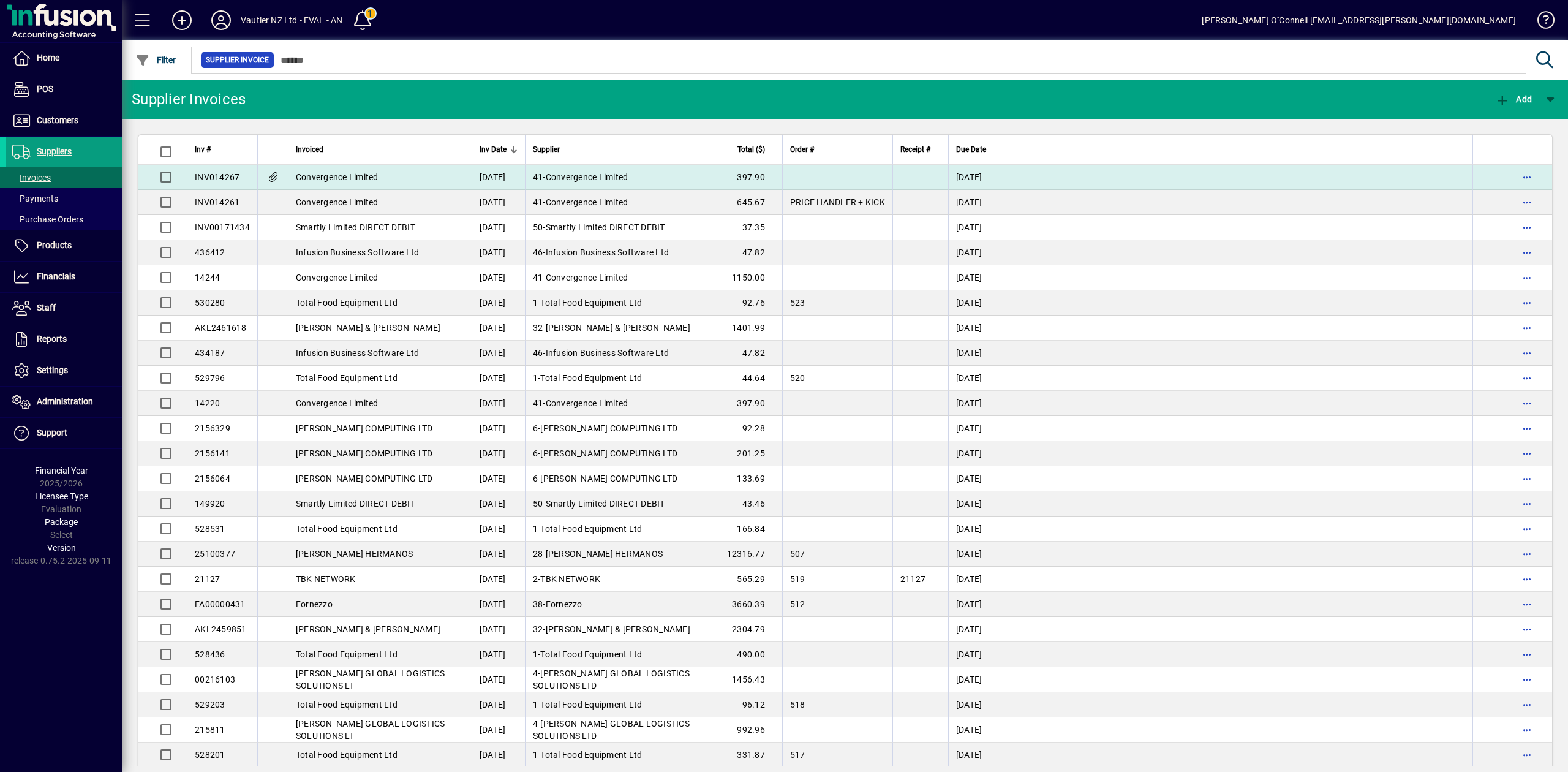
click at [324, 175] on span "Convergence Limited" at bounding box center [337, 177] width 83 height 10
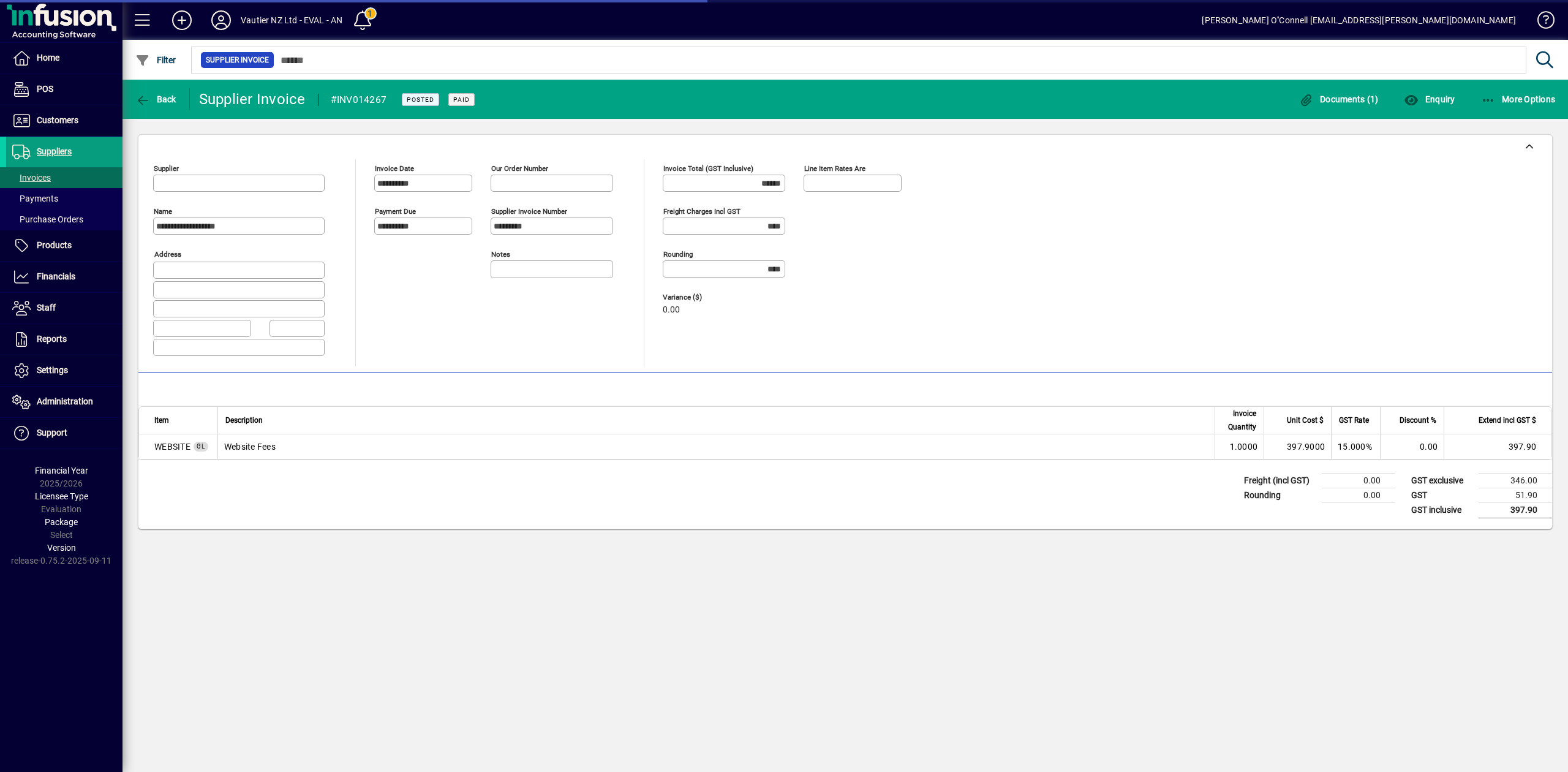
type input "**********"
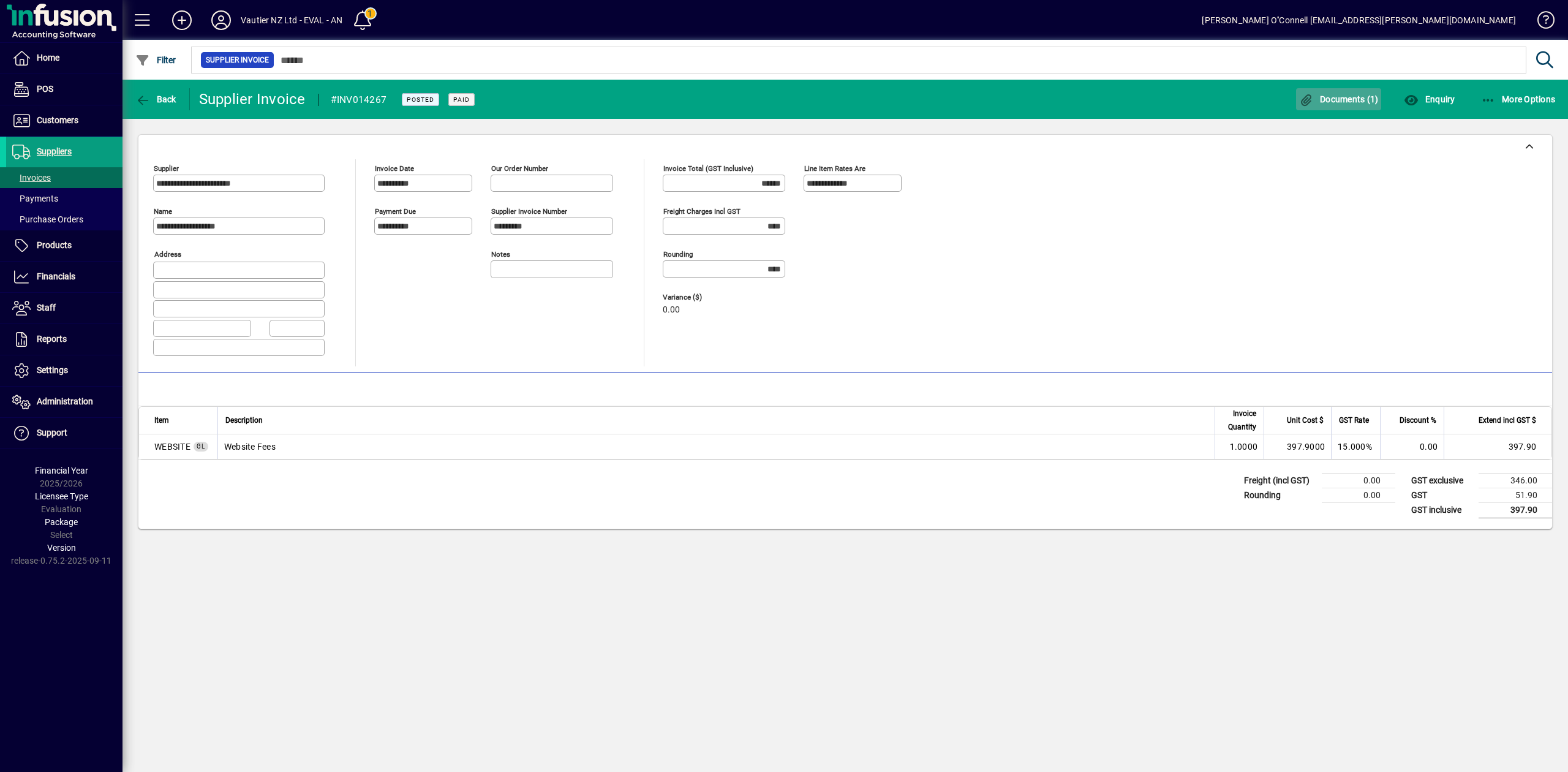
click at [1353, 91] on span "button" at bounding box center [1338, 99] width 86 height 29
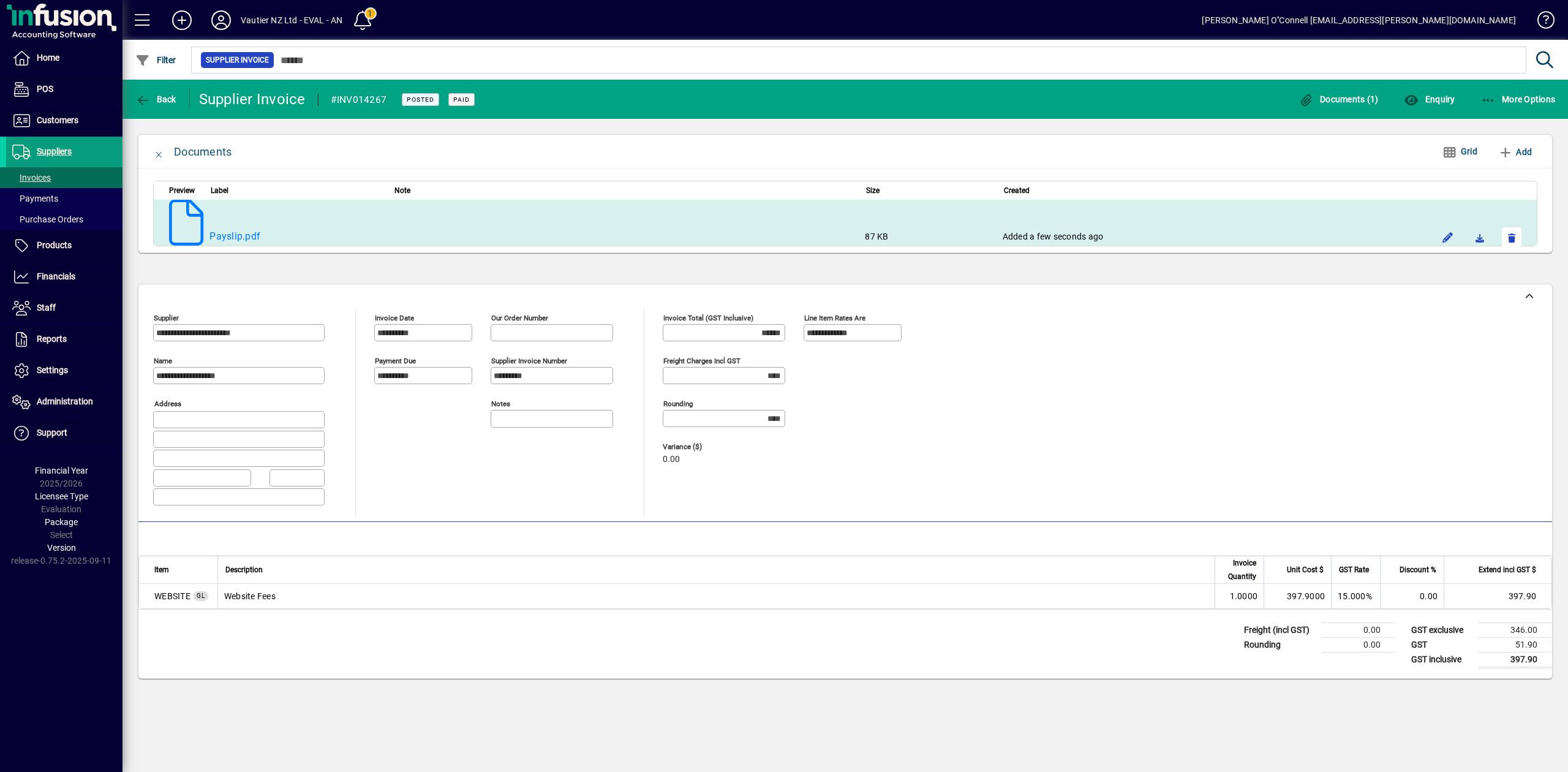
click at [1502, 233] on span "button" at bounding box center [1512, 237] width 29 height 29
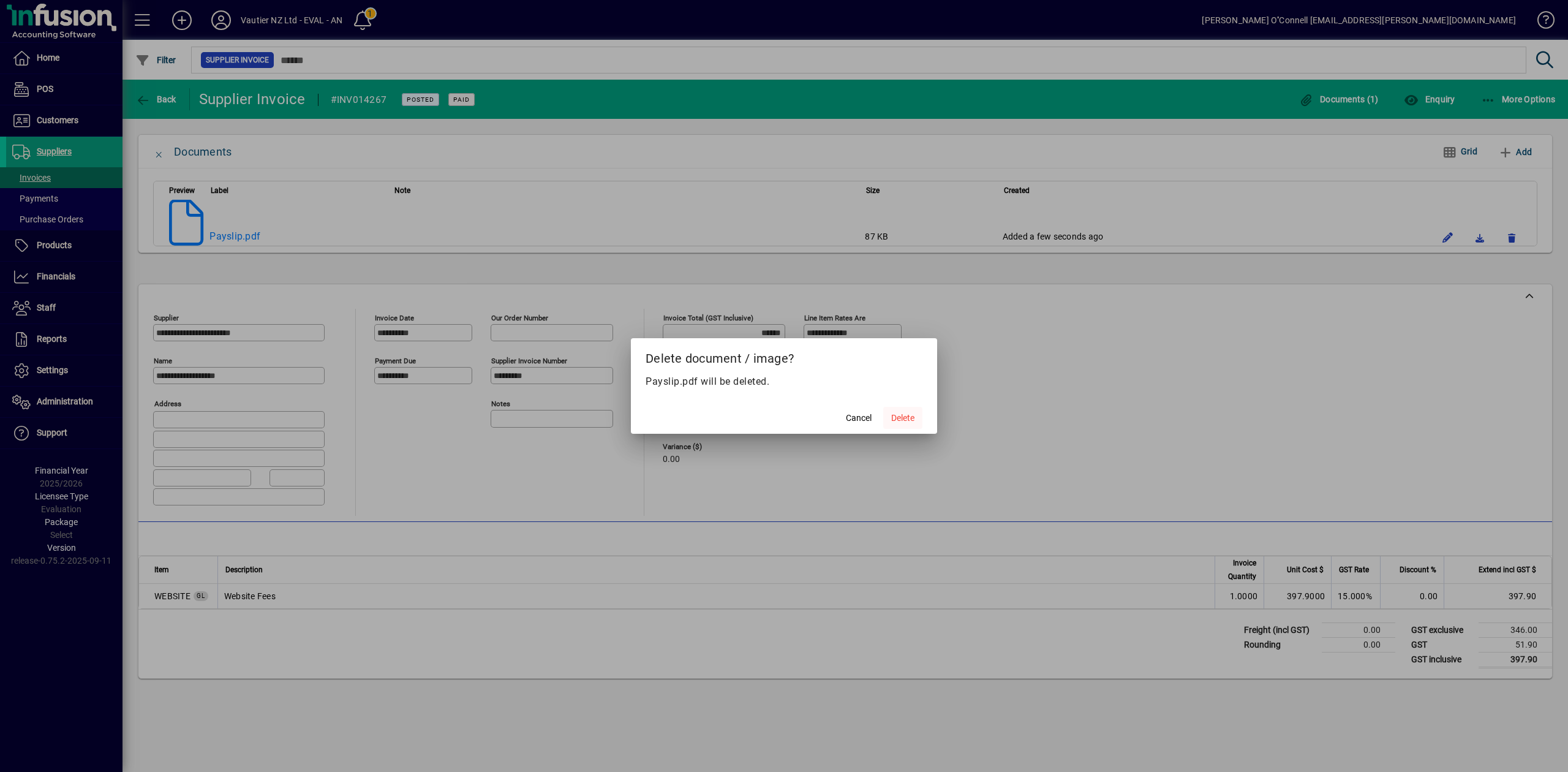
click at [907, 417] on span "Delete" at bounding box center [903, 418] width 23 height 13
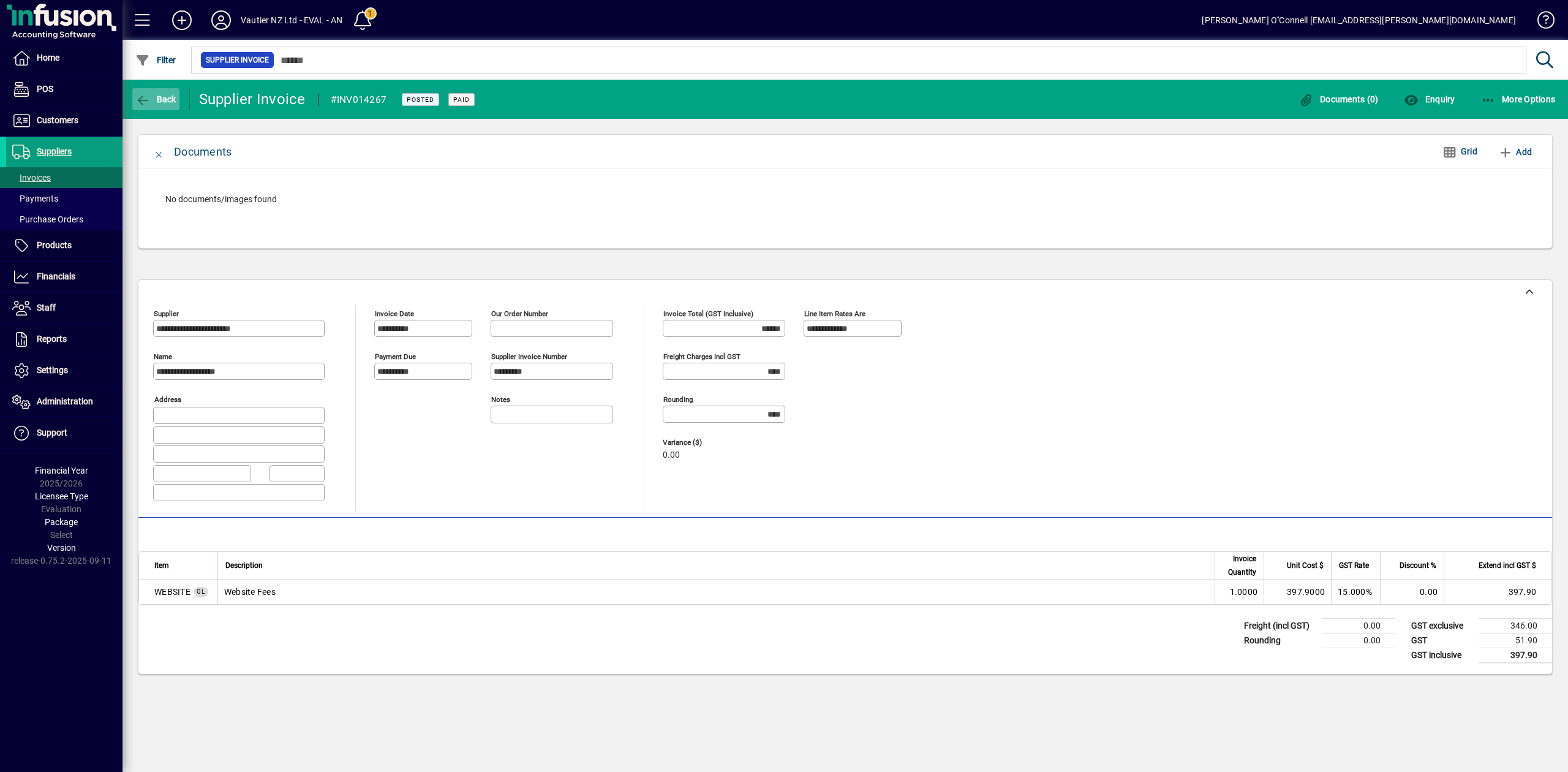
click at [152, 98] on span "Back" at bounding box center [156, 99] width 41 height 10
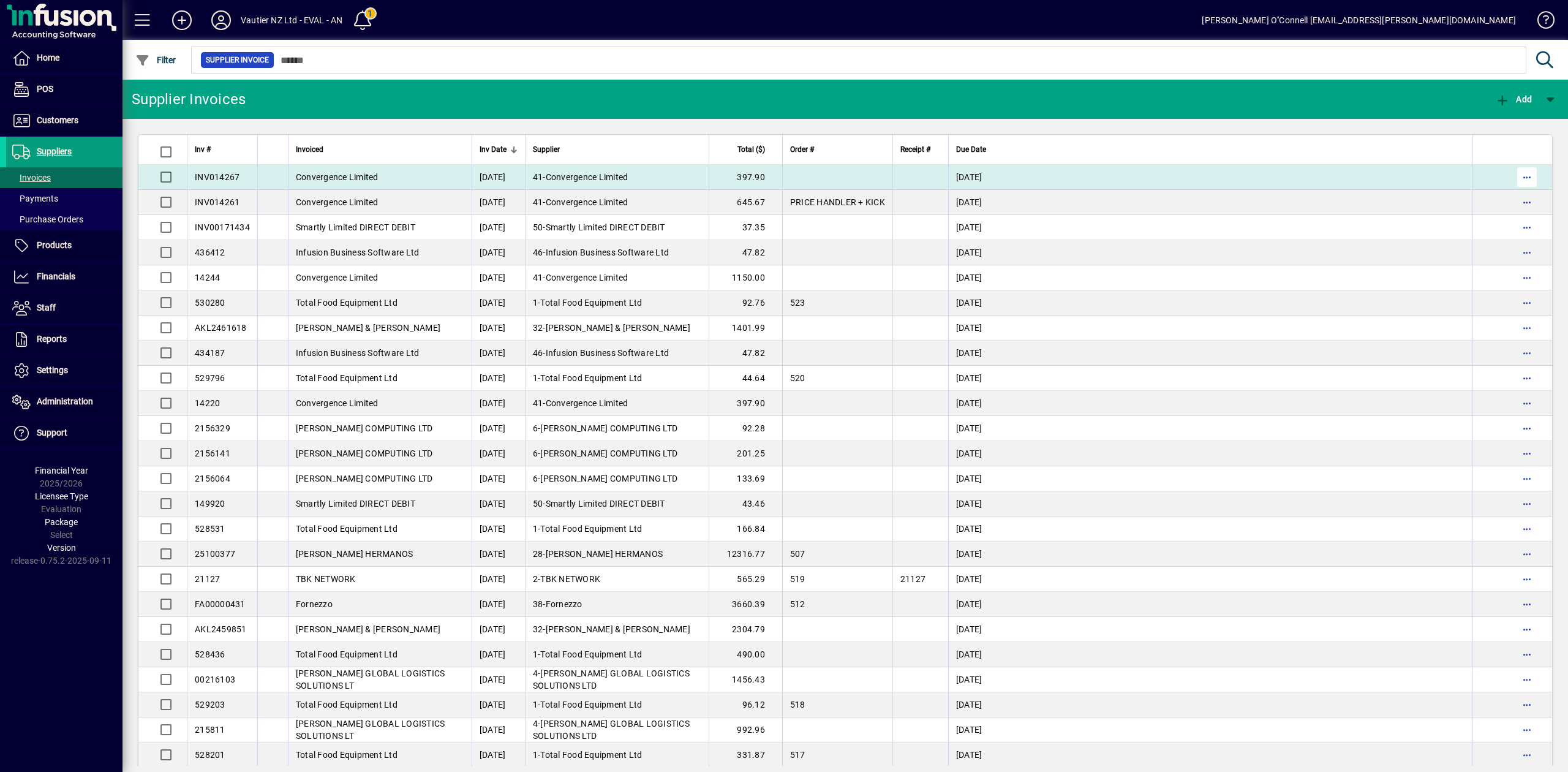
click at [1512, 175] on span "button" at bounding box center [1527, 177] width 29 height 29
click at [537, 170] on div at bounding box center [784, 386] width 1568 height 772
click at [563, 174] on span "Convergence Limited" at bounding box center [587, 177] width 83 height 10
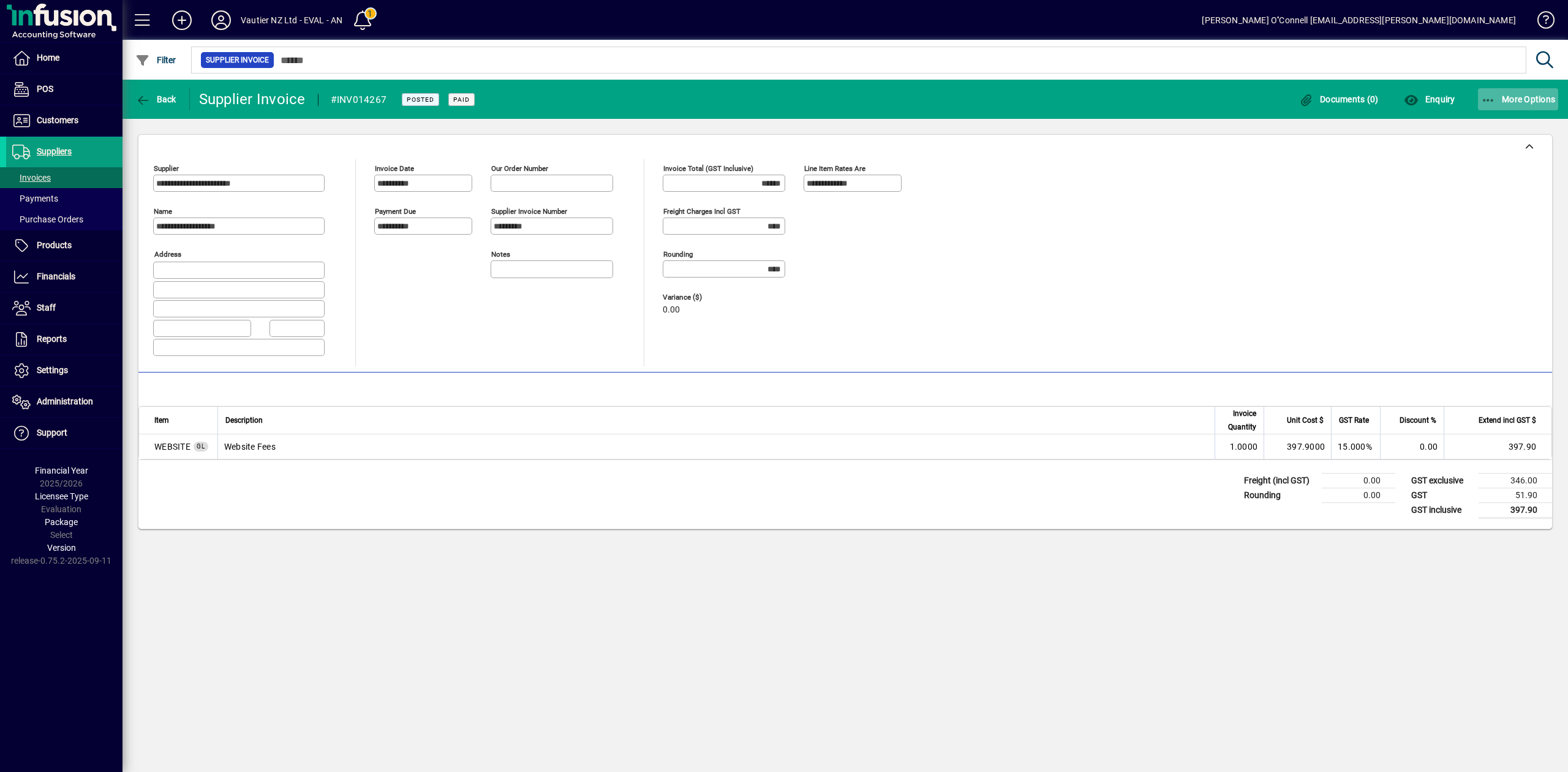
click at [1522, 103] on span "More Options" at bounding box center [1518, 99] width 75 height 10
click at [1245, 245] on div at bounding box center [784, 386] width 1568 height 772
click at [1353, 100] on span "Documents (0)" at bounding box center [1339, 99] width 80 height 10
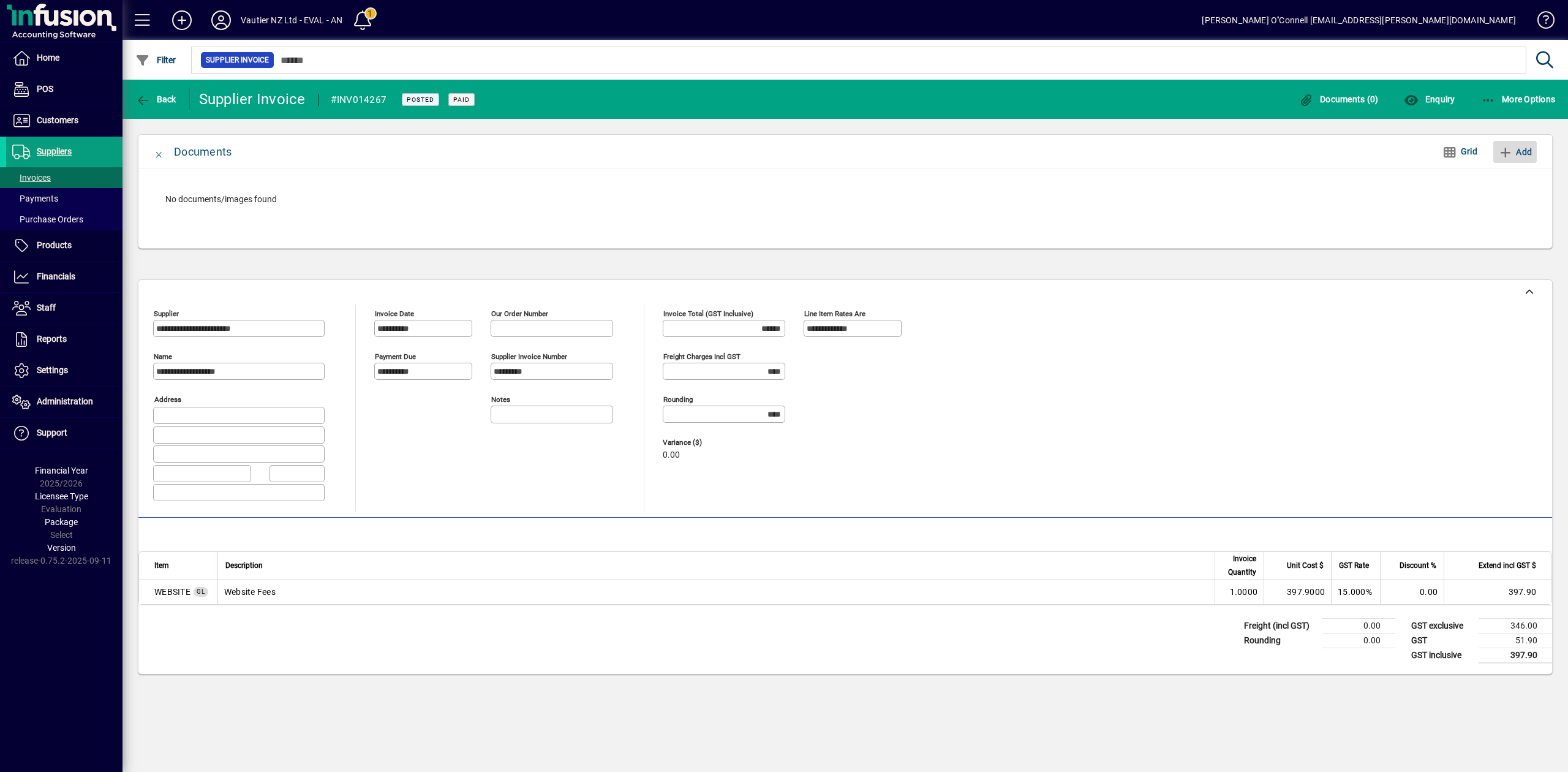
click at [1520, 151] on span "Add" at bounding box center [1515, 152] width 34 height 20
click at [1510, 154] on icon "button" at bounding box center [1506, 152] width 15 height 12
click at [1454, 149] on icon "button" at bounding box center [1450, 152] width 15 height 12
click at [1518, 151] on span "Add" at bounding box center [1515, 152] width 34 height 20
click at [167, 101] on span "Back" at bounding box center [156, 99] width 41 height 10
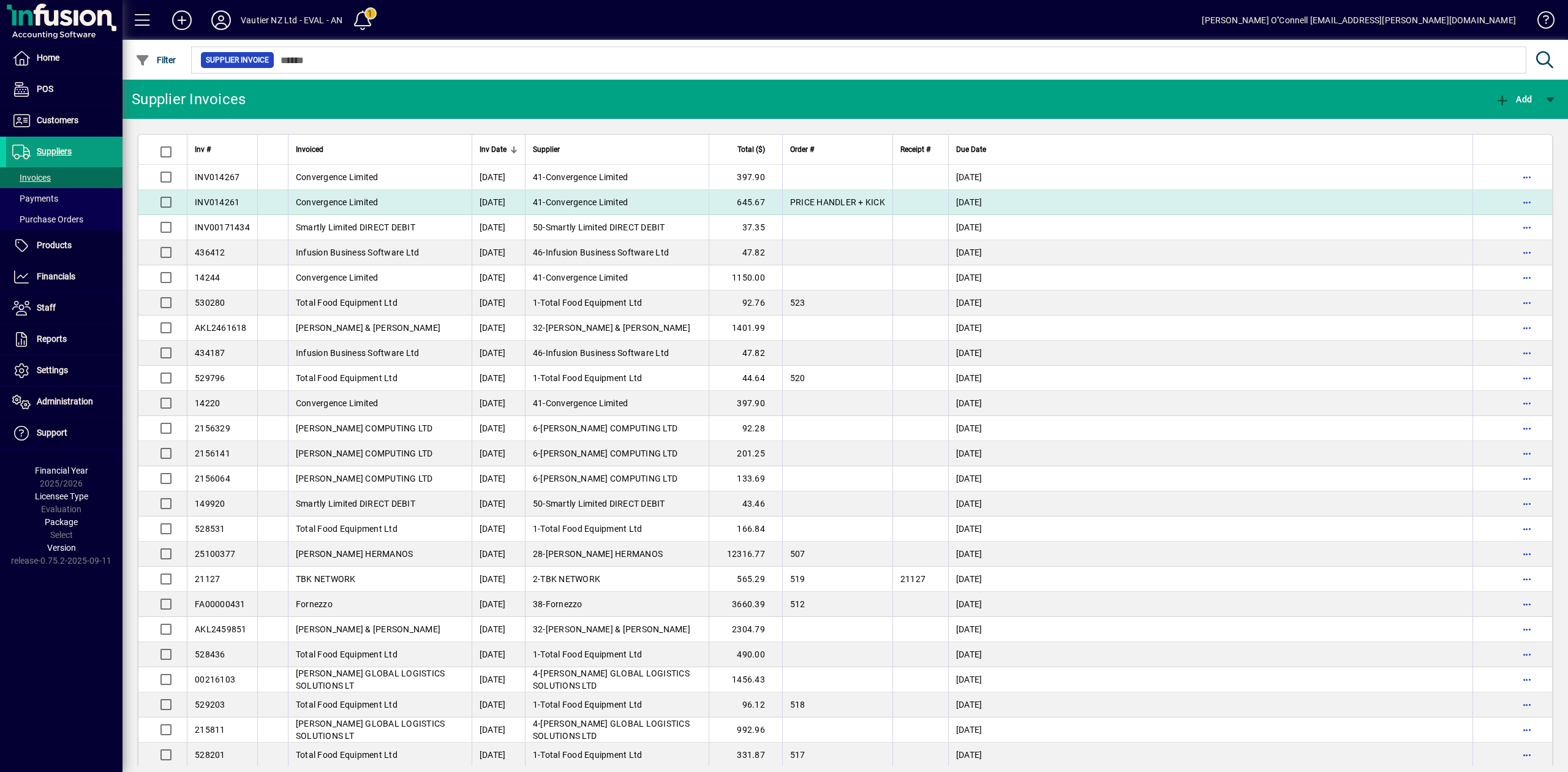
click at [351, 202] on span "Convergence Limited" at bounding box center [337, 202] width 83 height 10
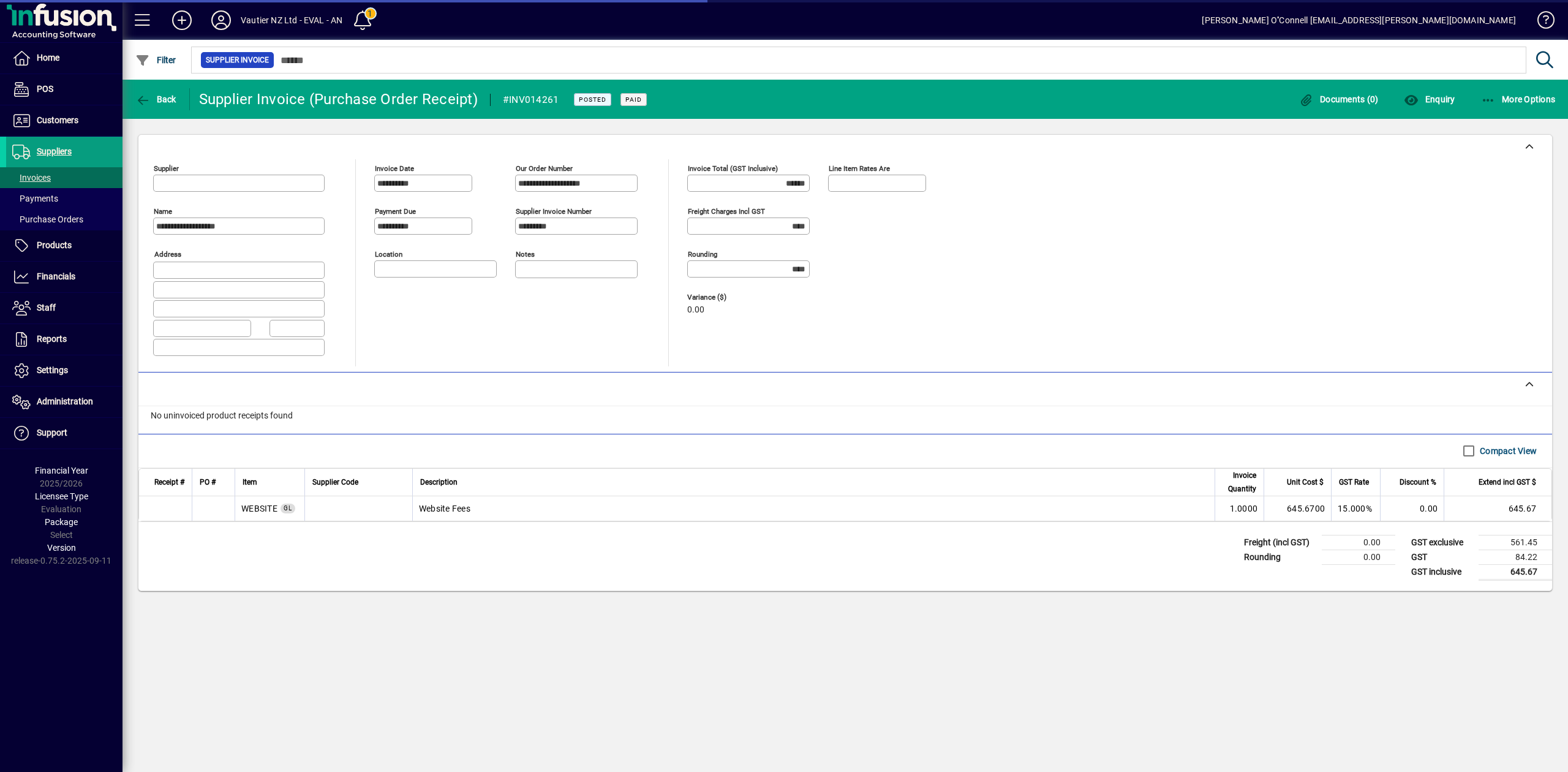
type input "**********"
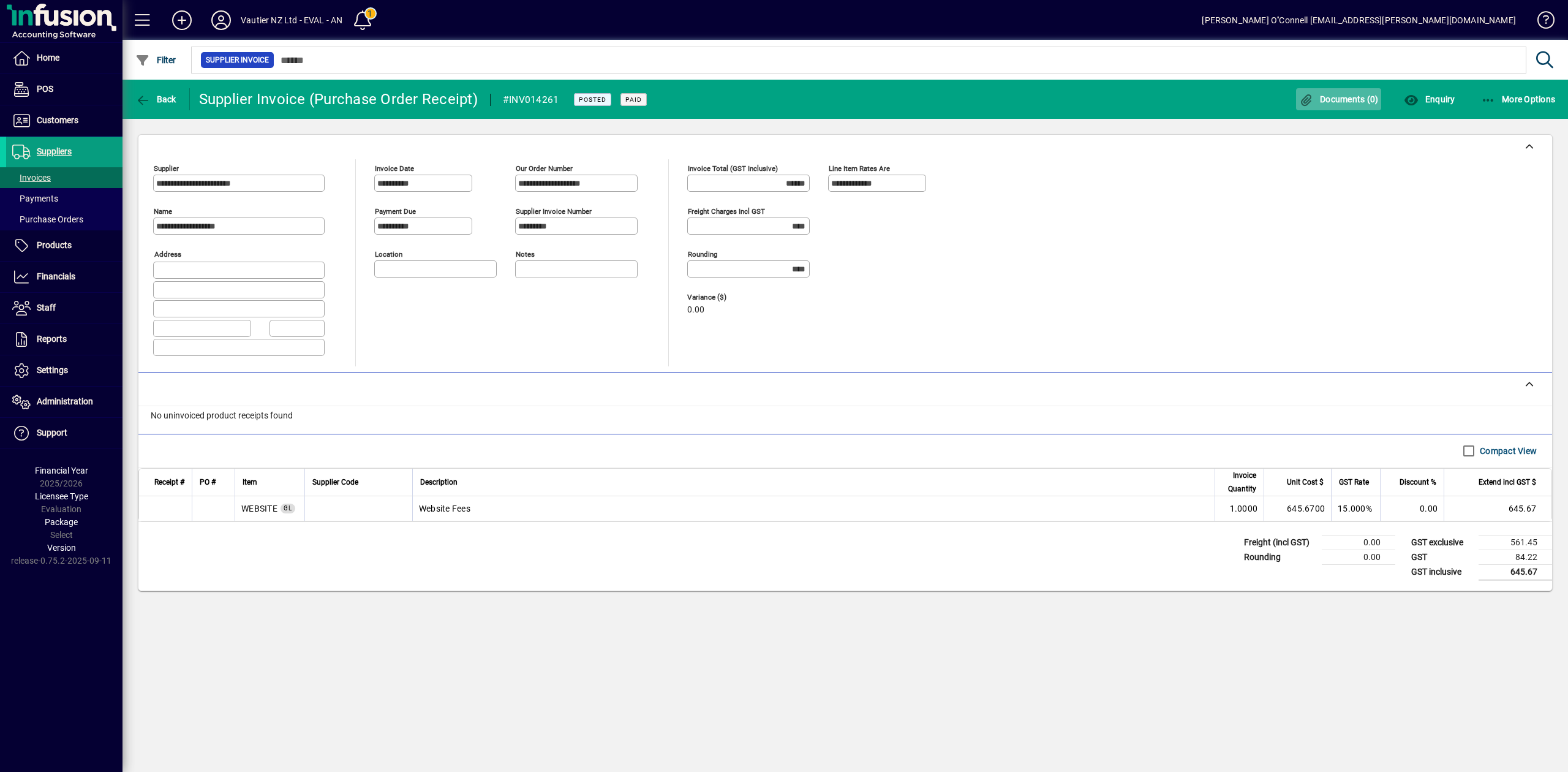
click at [1346, 99] on span "Documents (0)" at bounding box center [1339, 99] width 80 height 10
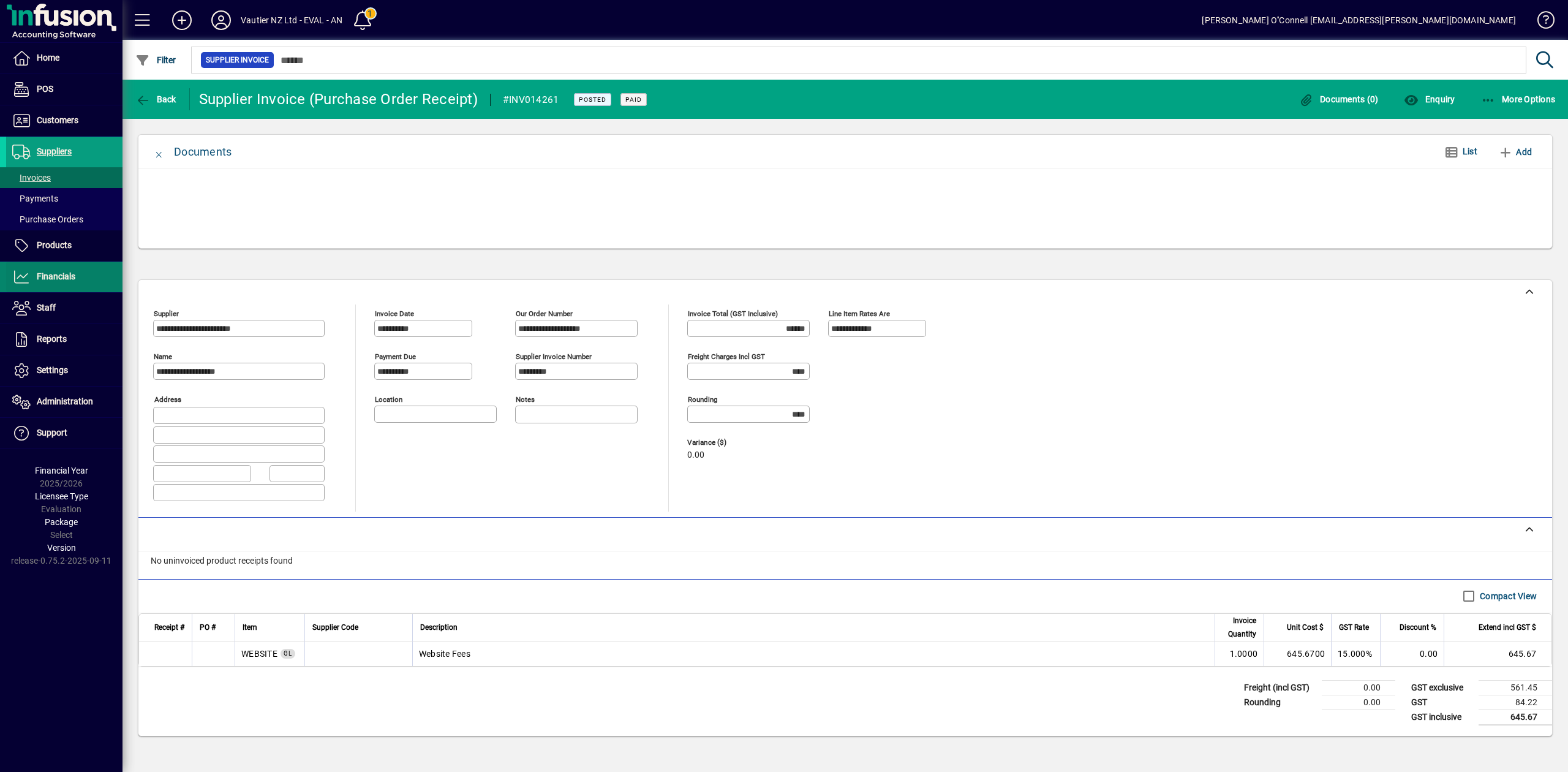
click at [58, 277] on span "Financials" at bounding box center [56, 276] width 39 height 10
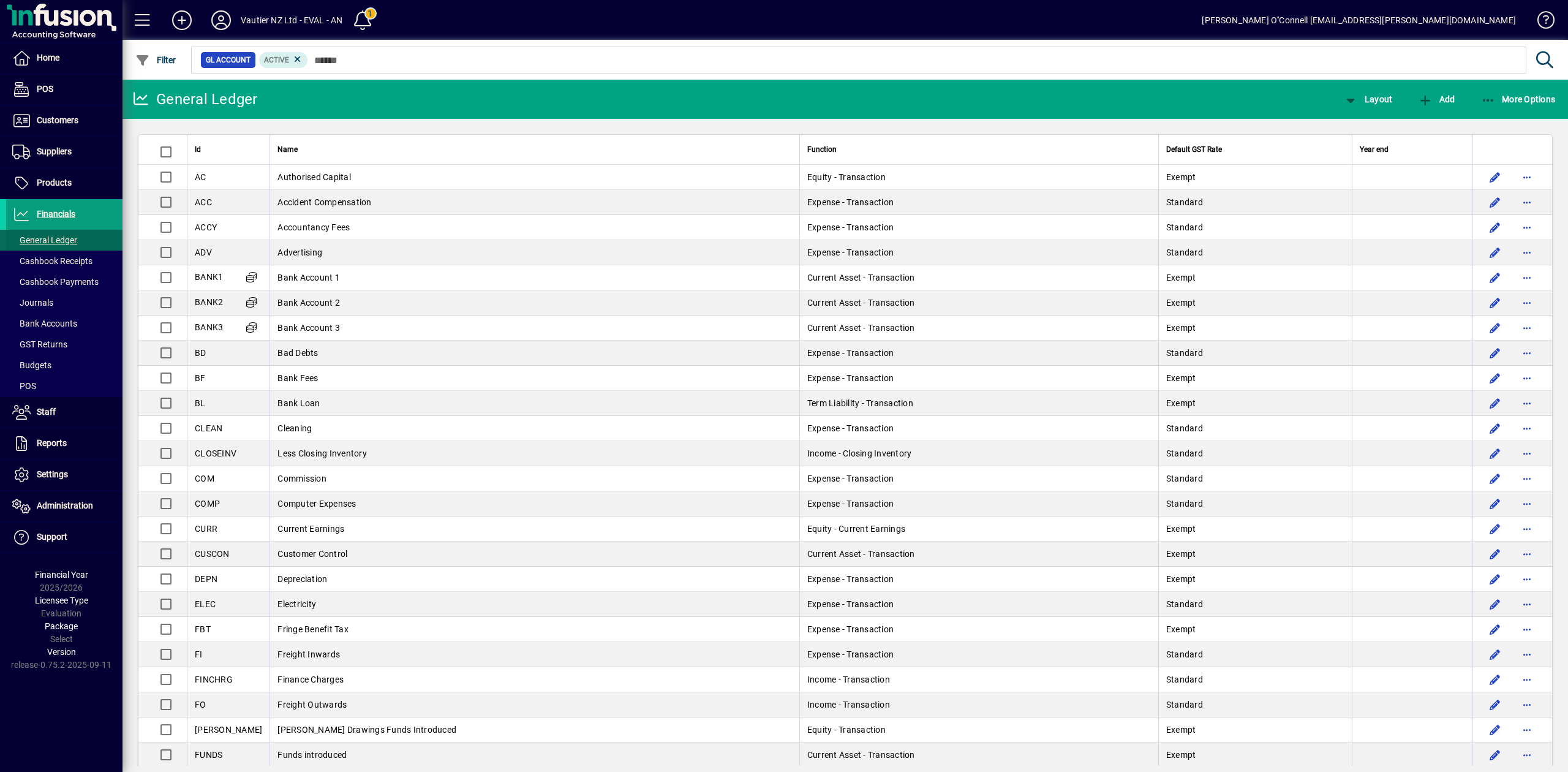
click at [62, 246] on span "General Ledger" at bounding box center [41, 240] width 71 height 13
click at [62, 243] on span "General Ledger" at bounding box center [44, 240] width 65 height 10
click at [58, 244] on span "General Ledger" at bounding box center [44, 240] width 65 height 10
